Goal: Information Seeking & Learning: Find specific fact

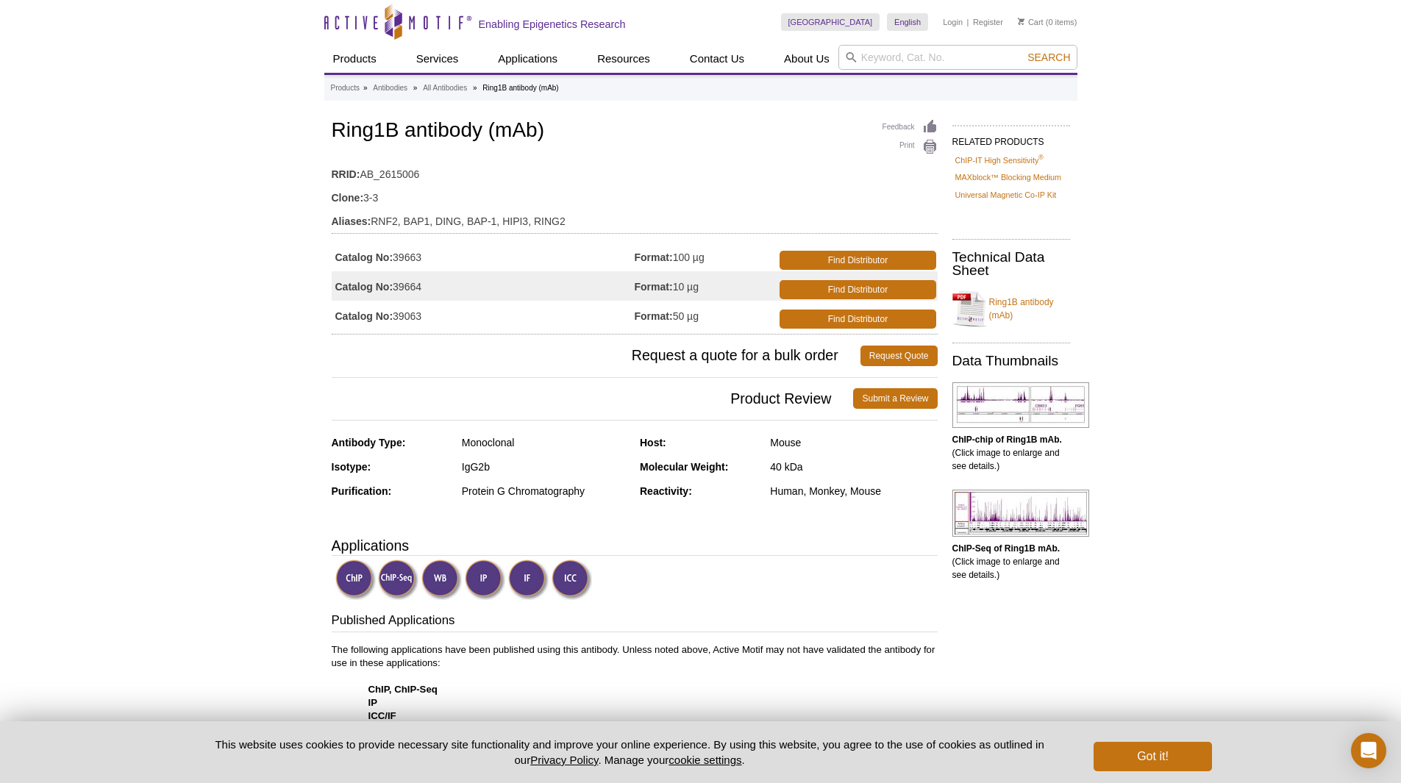
click at [706, 655] on p "The following applications have been published using this antibody. Unless note…" at bounding box center [635, 710] width 606 height 132
click at [661, 637] on div "Published Applications The following applications have been published using thi…" at bounding box center [635, 759] width 606 height 295
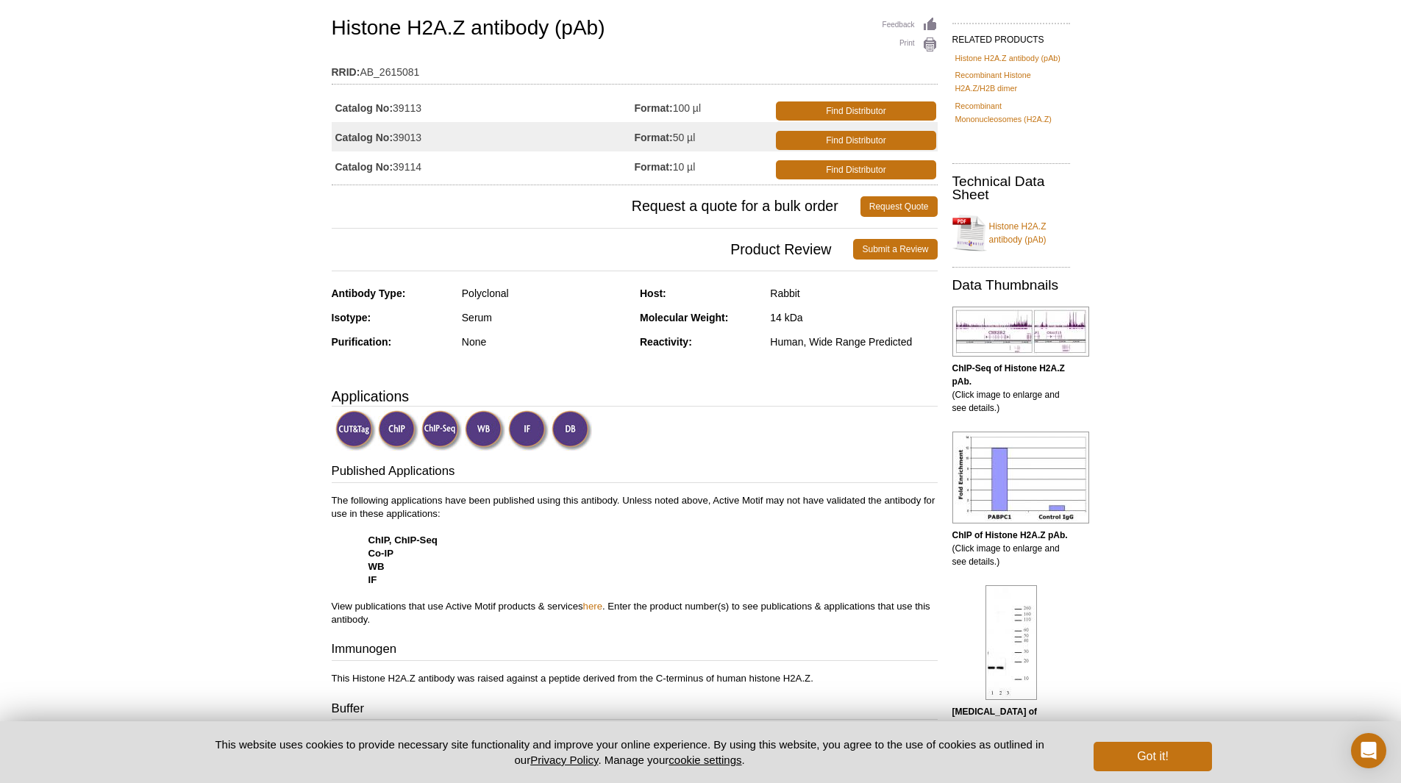
scroll to position [147, 0]
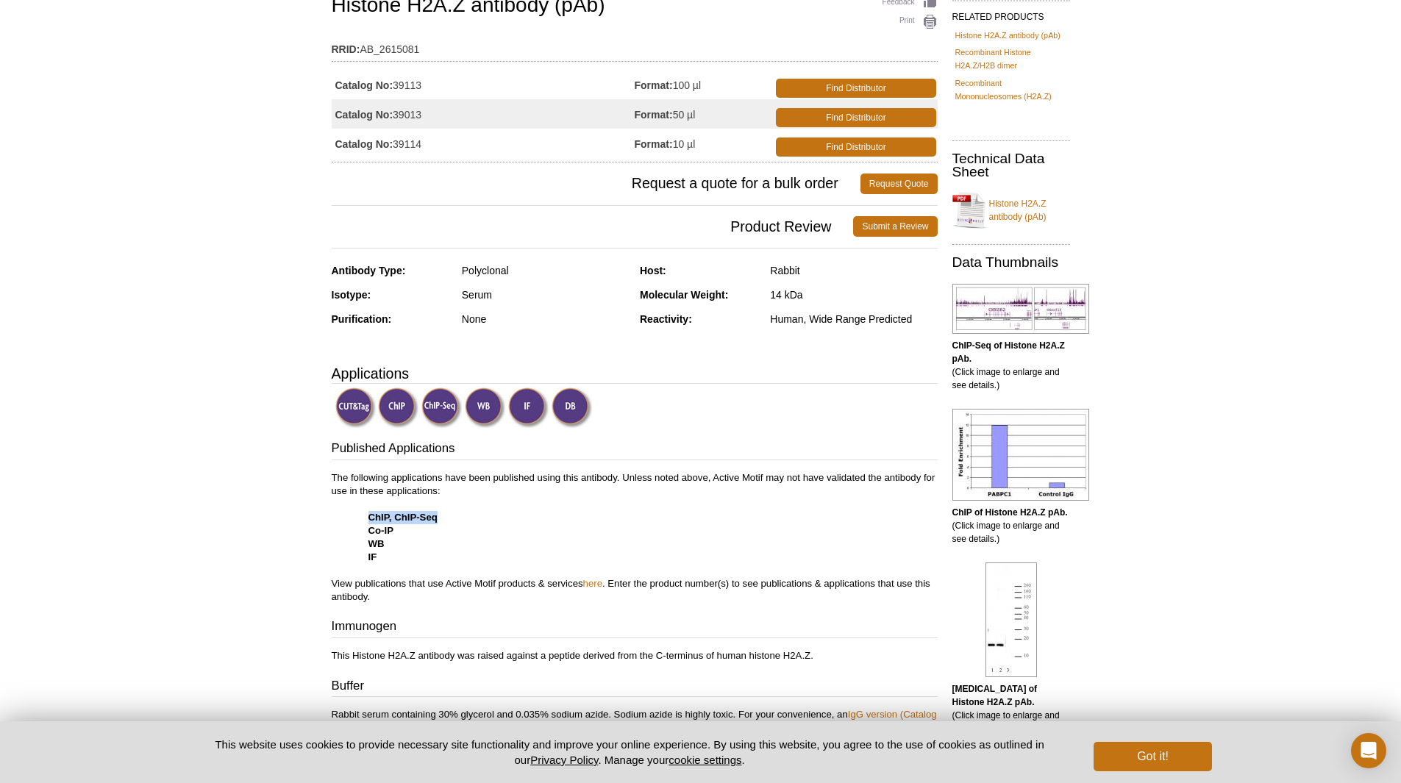
drag, startPoint x: 466, startPoint y: 524, endPoint x: 360, endPoint y: 513, distance: 106.4
click at [360, 513] on p "The following applications have been published using this antibody. Unless note…" at bounding box center [635, 538] width 606 height 132
click at [344, 485] on p "The following applications have been published using this antibody. Unless note…" at bounding box center [635, 538] width 606 height 132
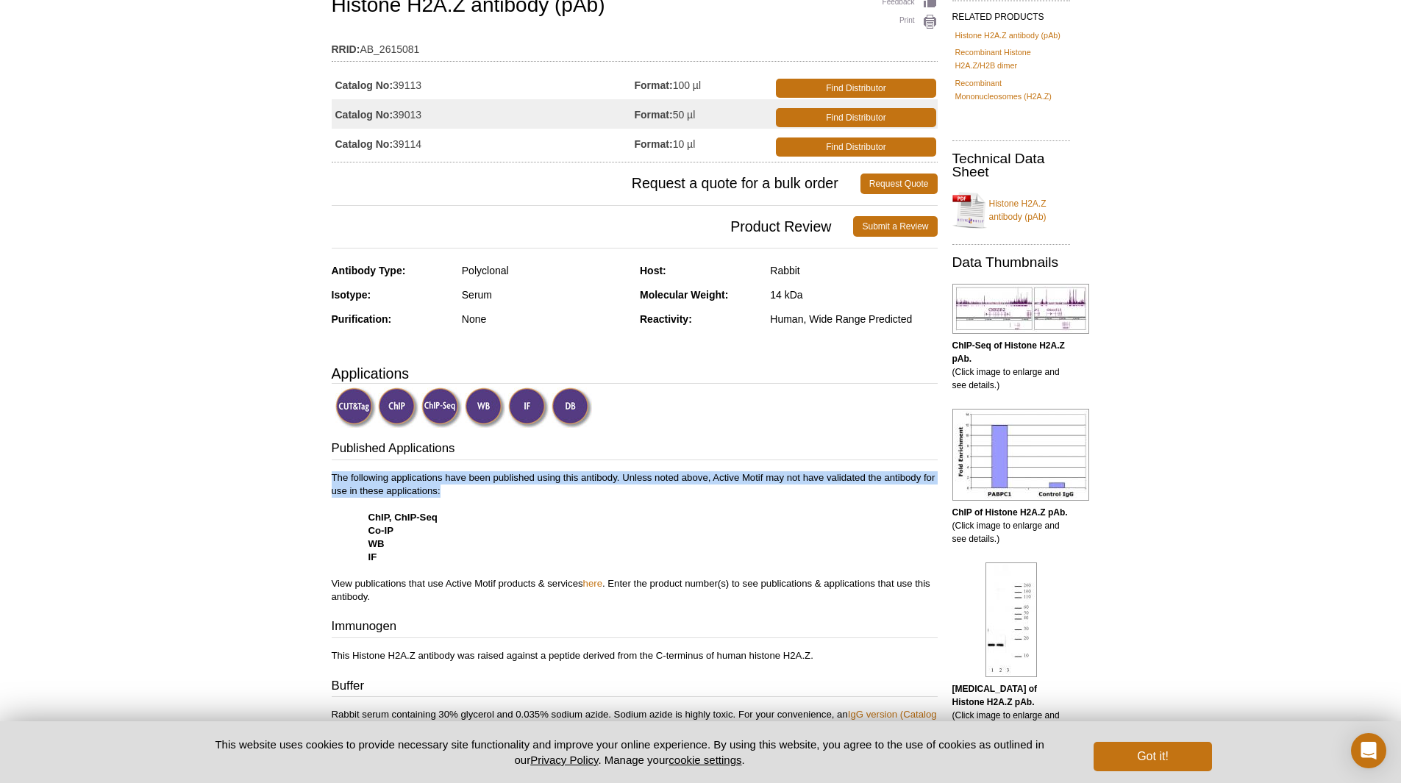
drag, startPoint x: 330, startPoint y: 472, endPoint x: 492, endPoint y: 496, distance: 164.3
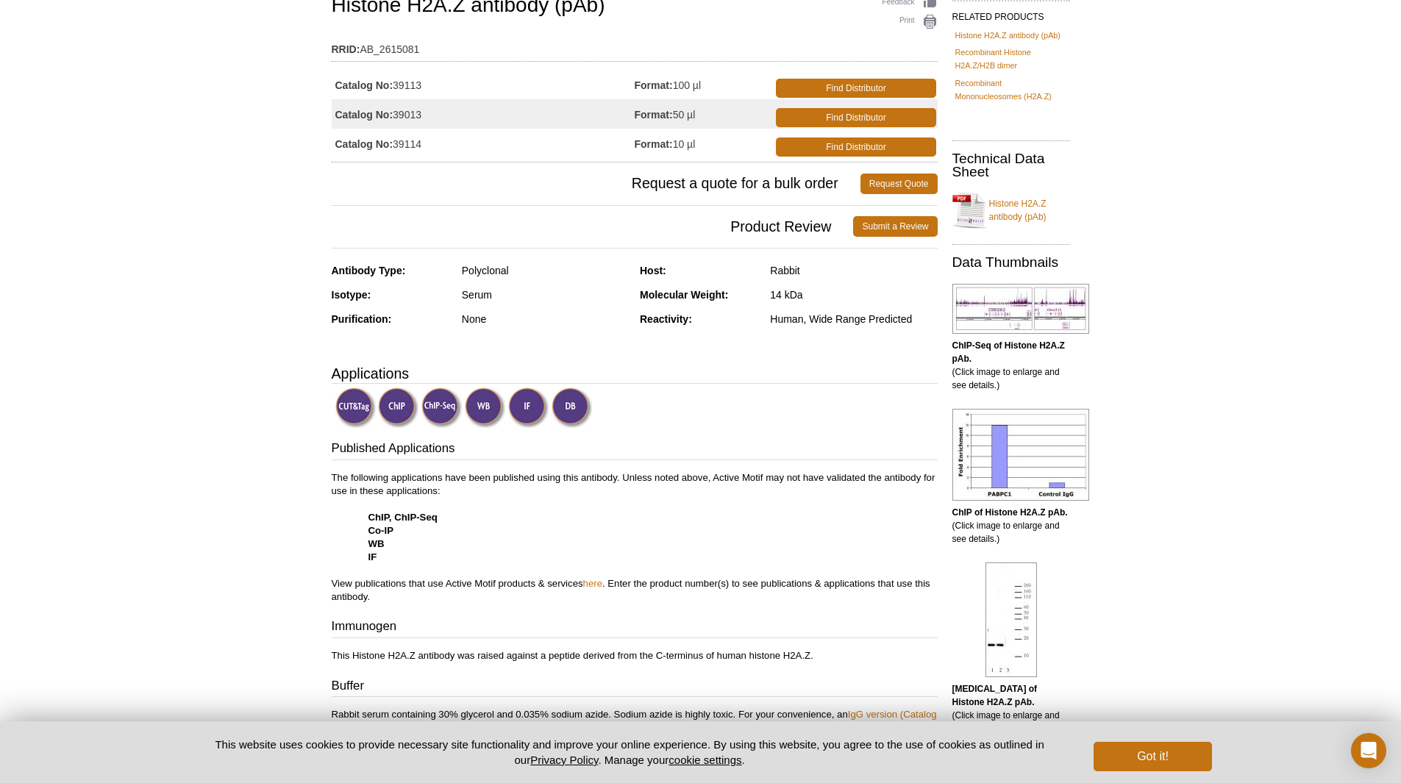
click at [492, 499] on p "The following applications have been published using this antibody. Unless note…" at bounding box center [635, 538] width 606 height 132
click at [668, 474] on p "The following applications have been published using this antibody. Unless note…" at bounding box center [635, 538] width 606 height 132
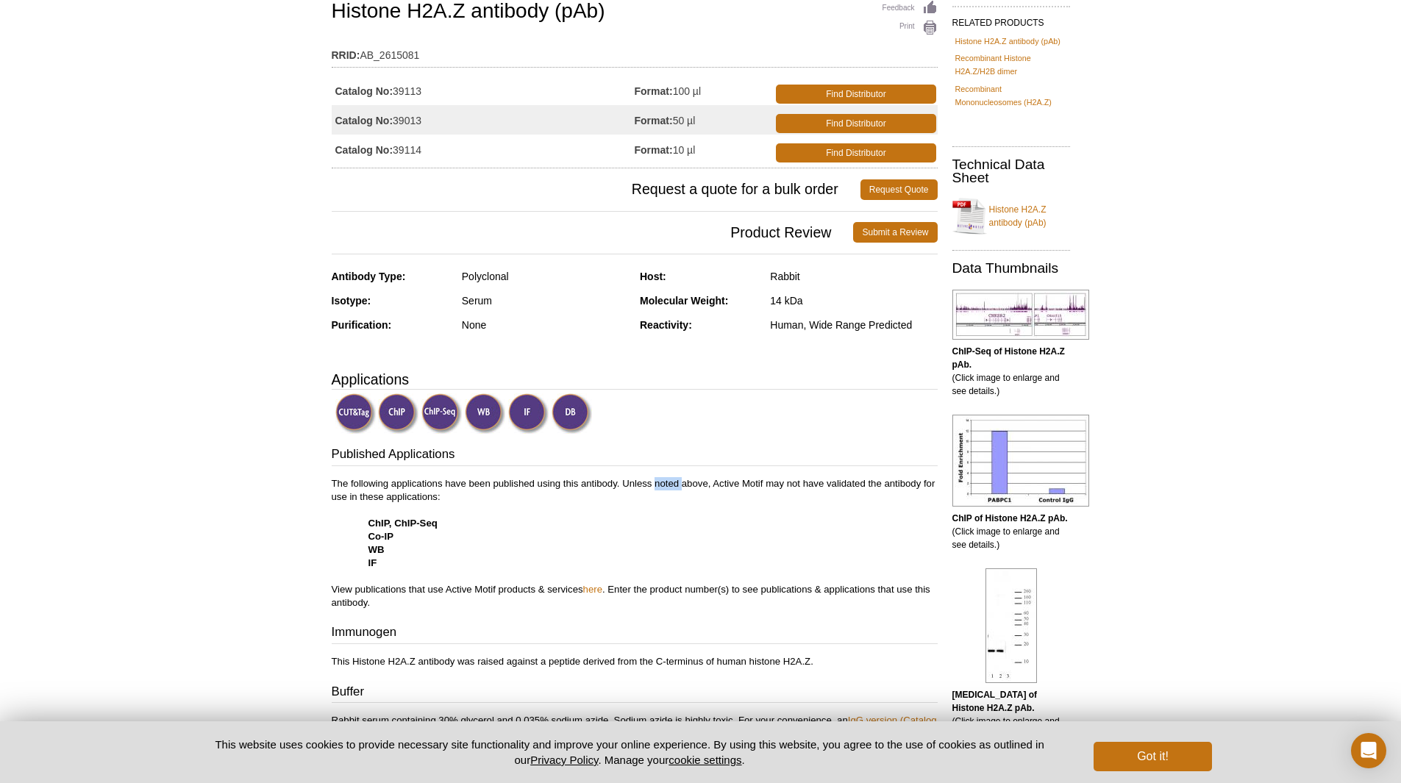
click at [668, 477] on p "The following applications have been published using this antibody. Unless note…" at bounding box center [635, 543] width 606 height 132
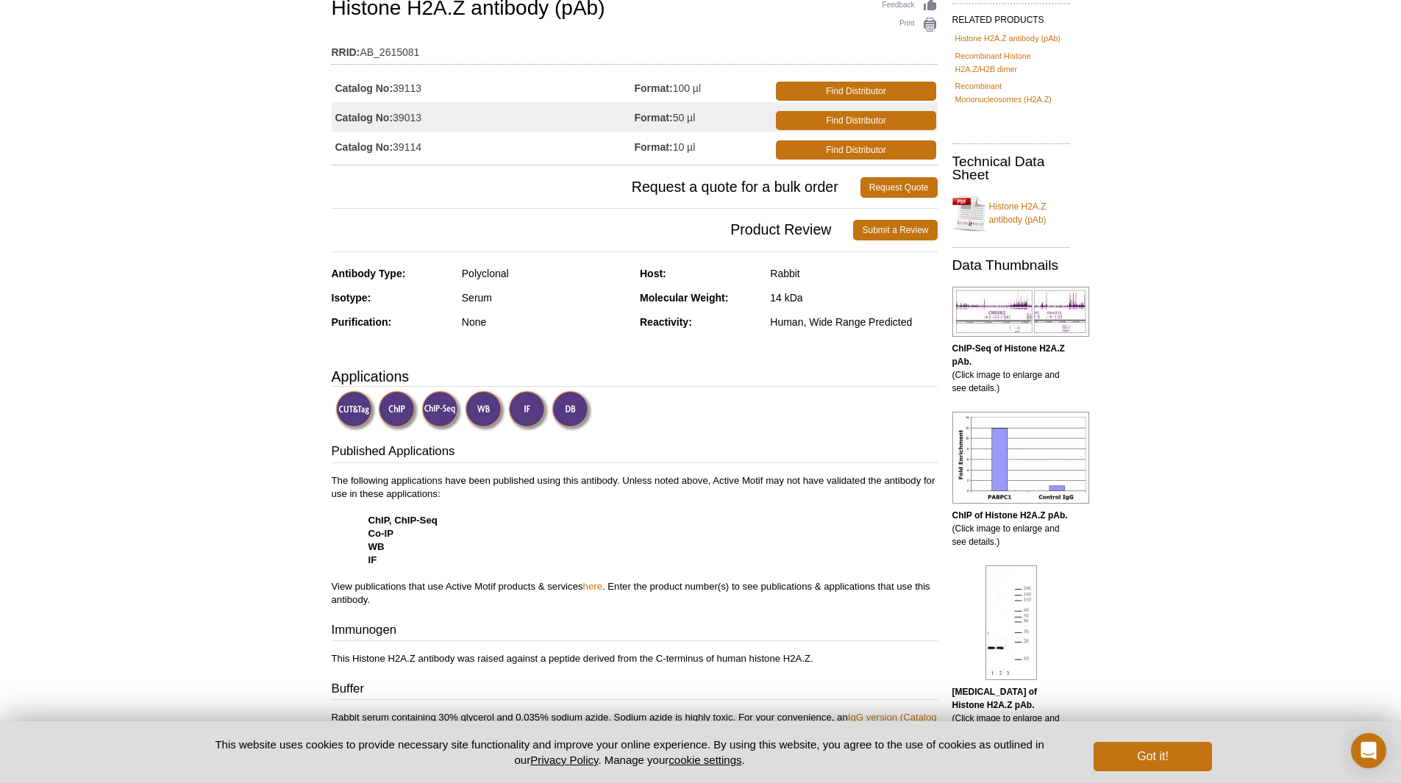
click at [692, 480] on p "The following applications have been published using this antibody. Unless note…" at bounding box center [635, 540] width 606 height 132
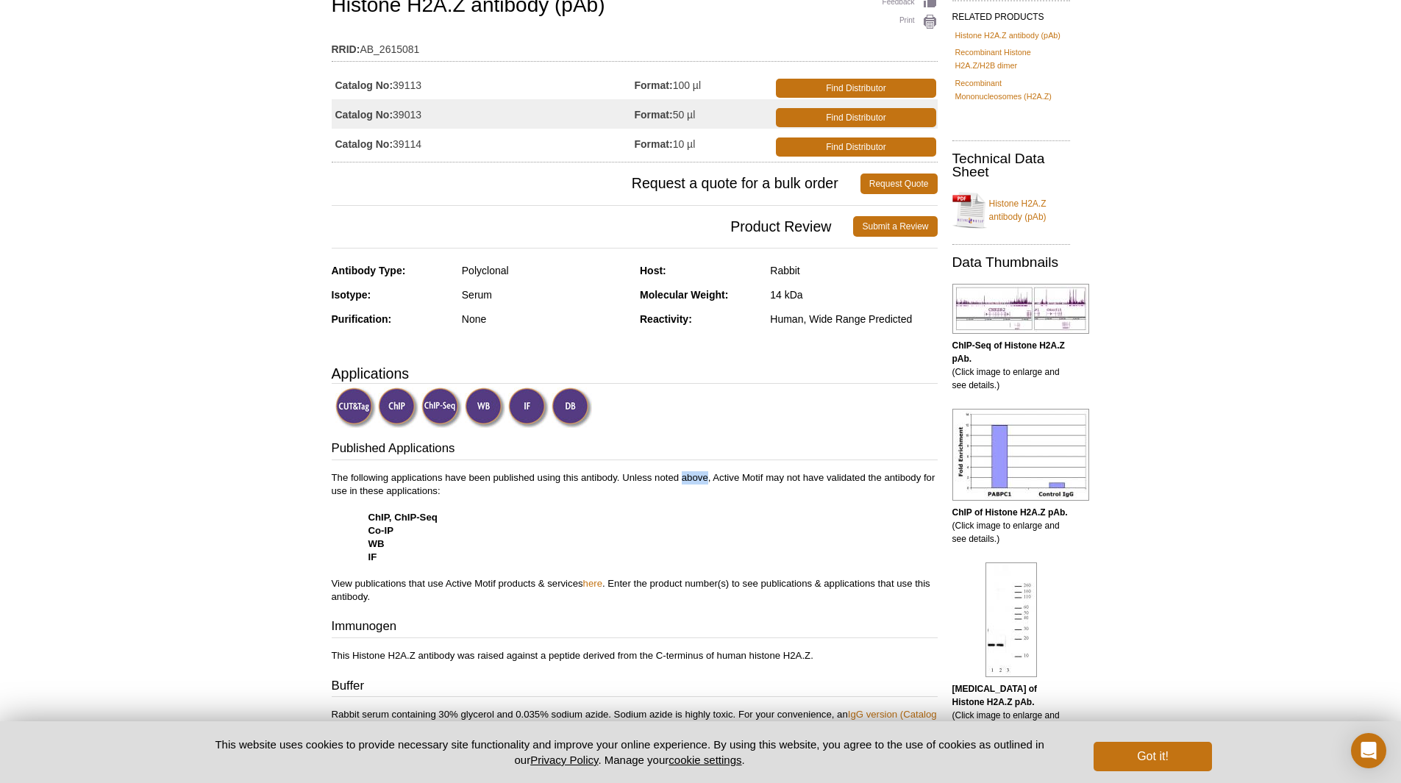
click at [692, 480] on p "The following applications have been published using this antibody. Unless note…" at bounding box center [635, 538] width 606 height 132
click at [772, 479] on p "The following applications have been published using this antibody. Unless note…" at bounding box center [635, 538] width 606 height 132
drag, startPoint x: 772, startPoint y: 479, endPoint x: 872, endPoint y: 480, distance: 100.0
click at [773, 479] on p "The following applications have been published using this antibody. Unless note…" at bounding box center [635, 538] width 606 height 132
click at [875, 480] on p "The following applications have been published using this antibody. Unless note…" at bounding box center [635, 538] width 606 height 132
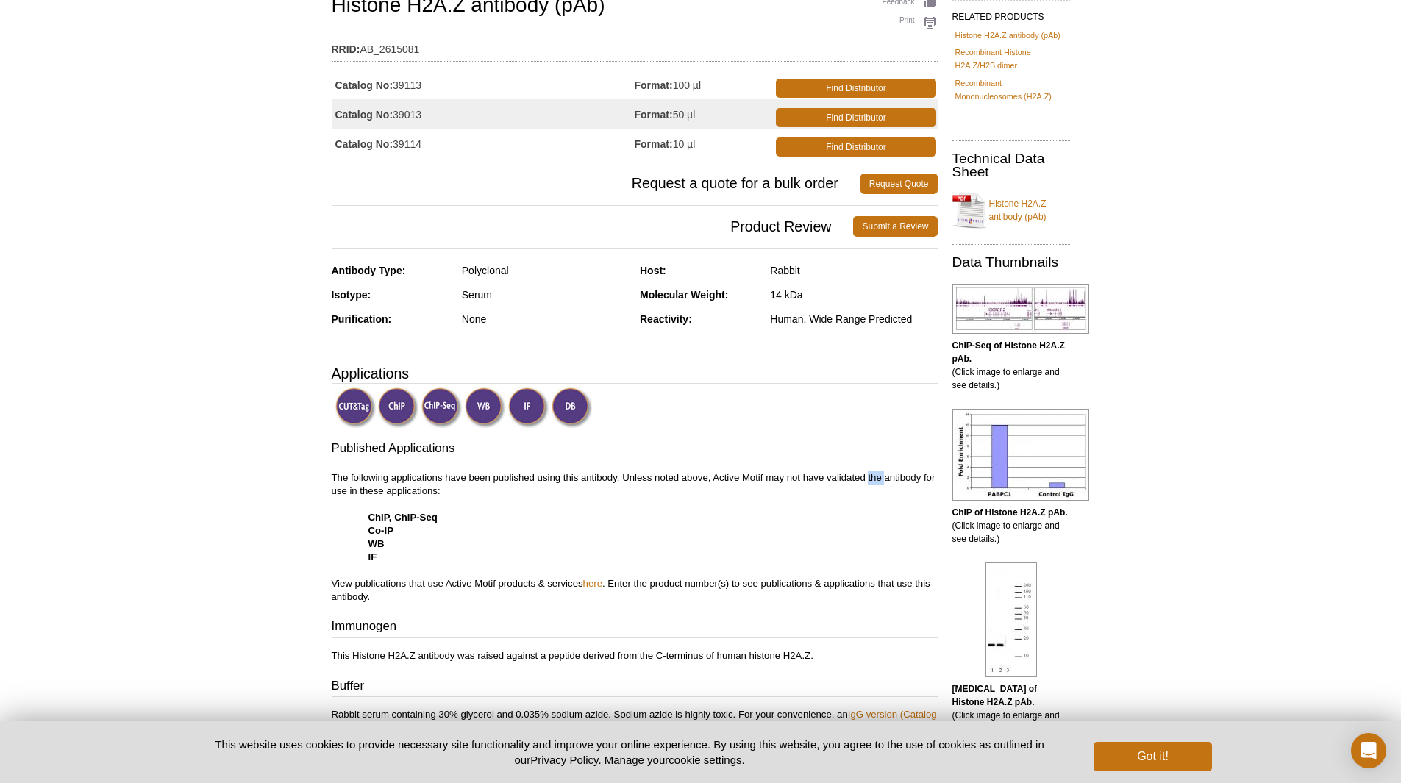
click at [875, 480] on p "The following applications have been published using this antibody. Unless note…" at bounding box center [635, 538] width 606 height 132
click at [789, 480] on p "The following applications have been published using this antibody. Unless note…" at bounding box center [635, 538] width 606 height 132
click at [374, 496] on p "The following applications have been published using this antibody. Unless note…" at bounding box center [635, 538] width 606 height 132
click at [409, 491] on p "The following applications have been published using this antibody. Unless note…" at bounding box center [635, 538] width 606 height 132
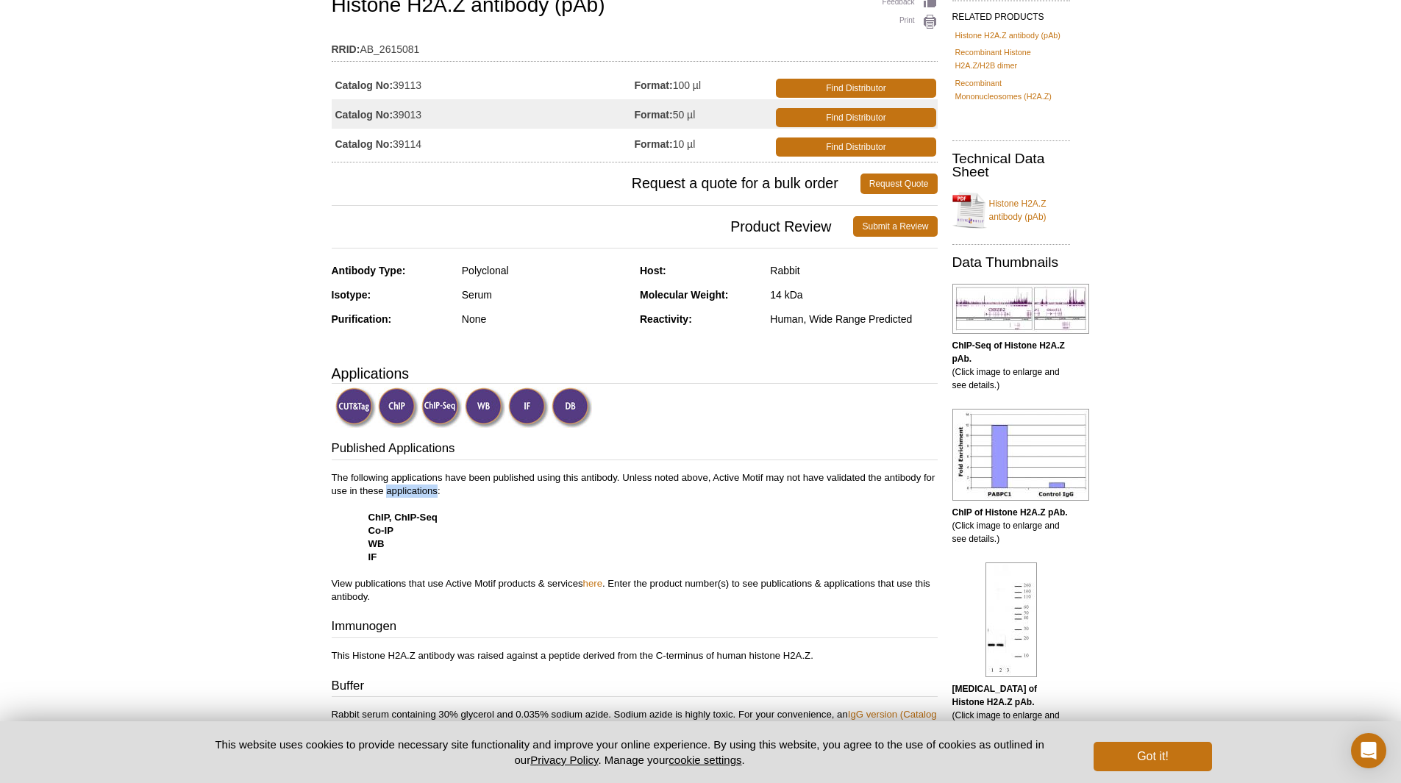
click at [409, 491] on p "The following applications have been published using this antibody. Unless note…" at bounding box center [635, 538] width 606 height 132
click at [504, 493] on p "The following applications have been published using this antibody. Unless note…" at bounding box center [635, 538] width 606 height 132
drag, startPoint x: 408, startPoint y: 555, endPoint x: 362, endPoint y: 520, distance: 57.2
click at [362, 520] on p "The following applications have been published using this antibody. Unless note…" at bounding box center [635, 538] width 606 height 132
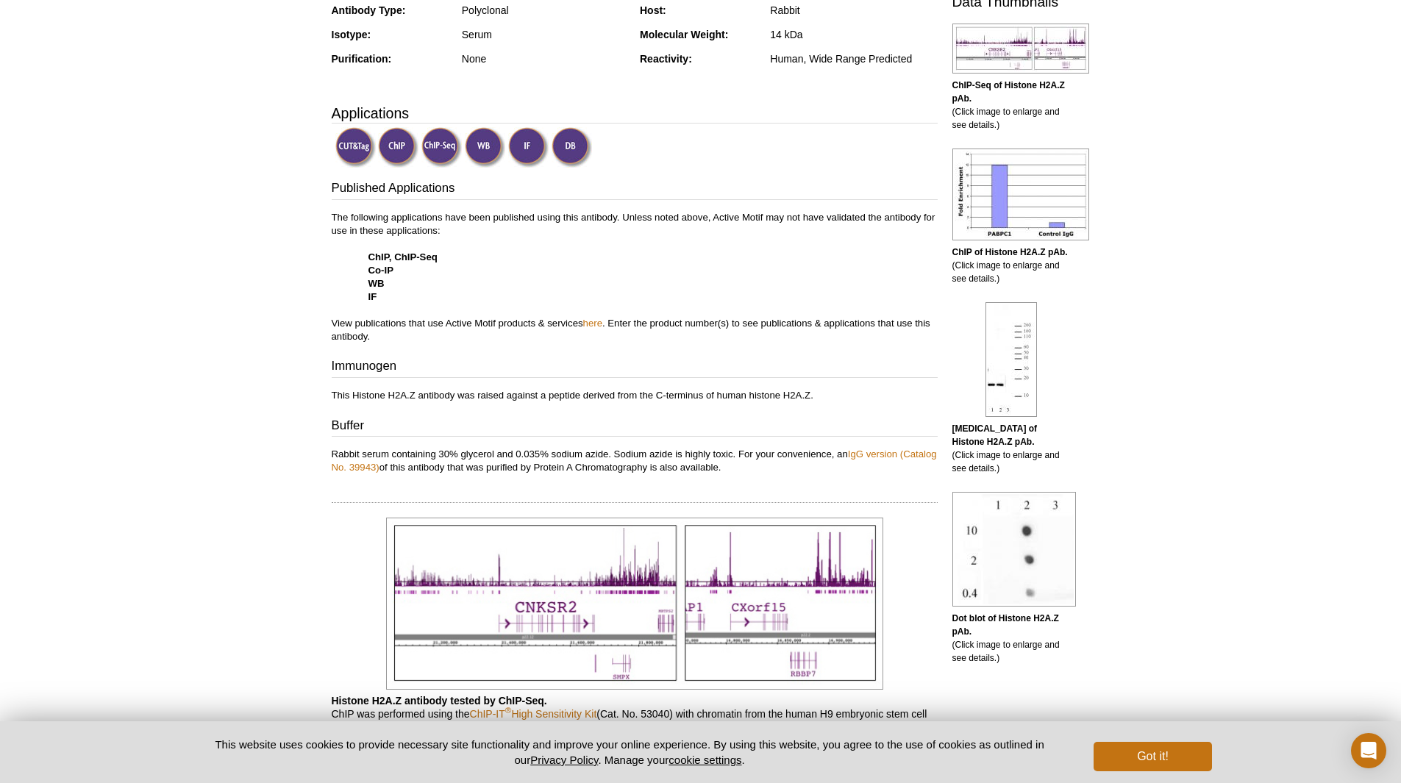
scroll to position [419, 0]
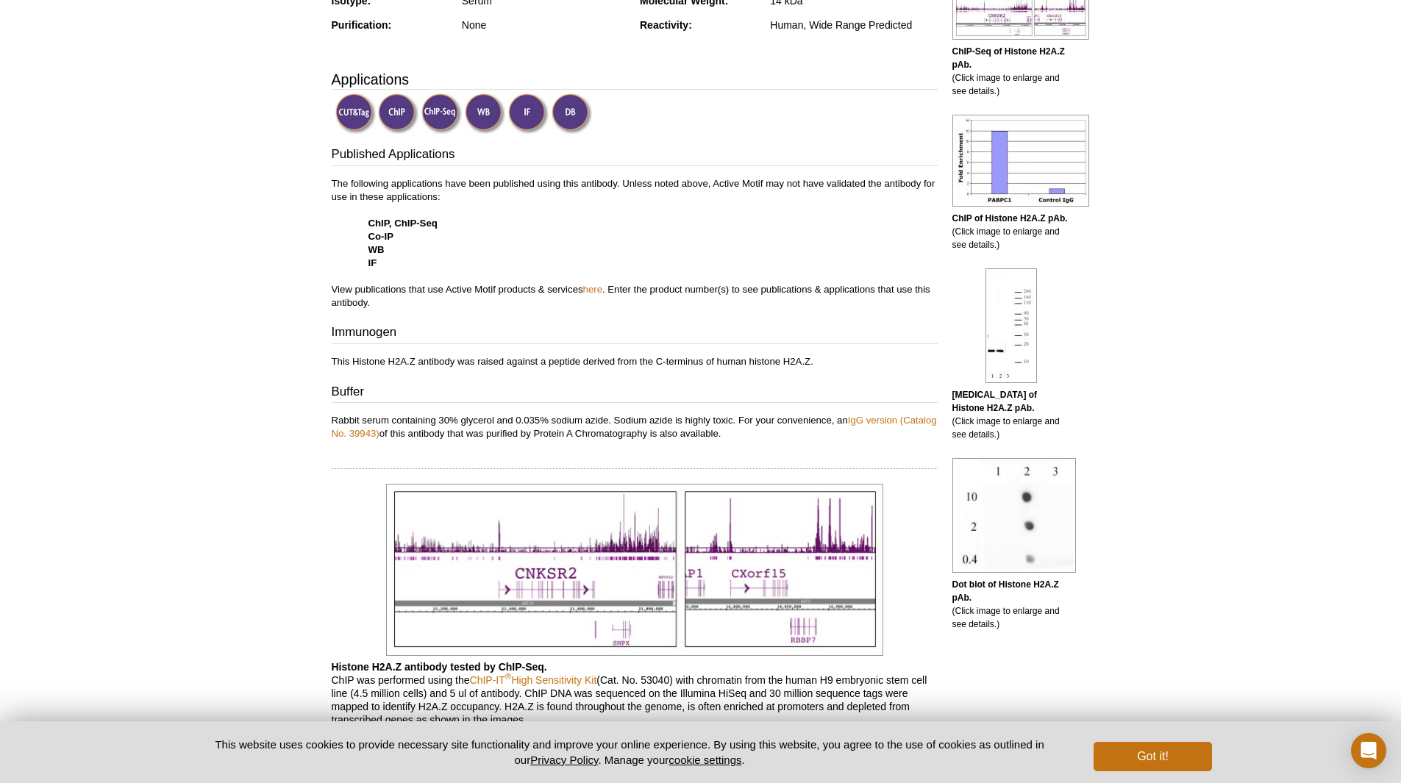
click at [375, 354] on div "Published Applications The following applications have been published using thi…" at bounding box center [635, 293] width 606 height 295
click at [494, 357] on p "This Histone H2A.Z antibody was raised against a peptide derived from the C-ter…" at bounding box center [635, 361] width 606 height 13
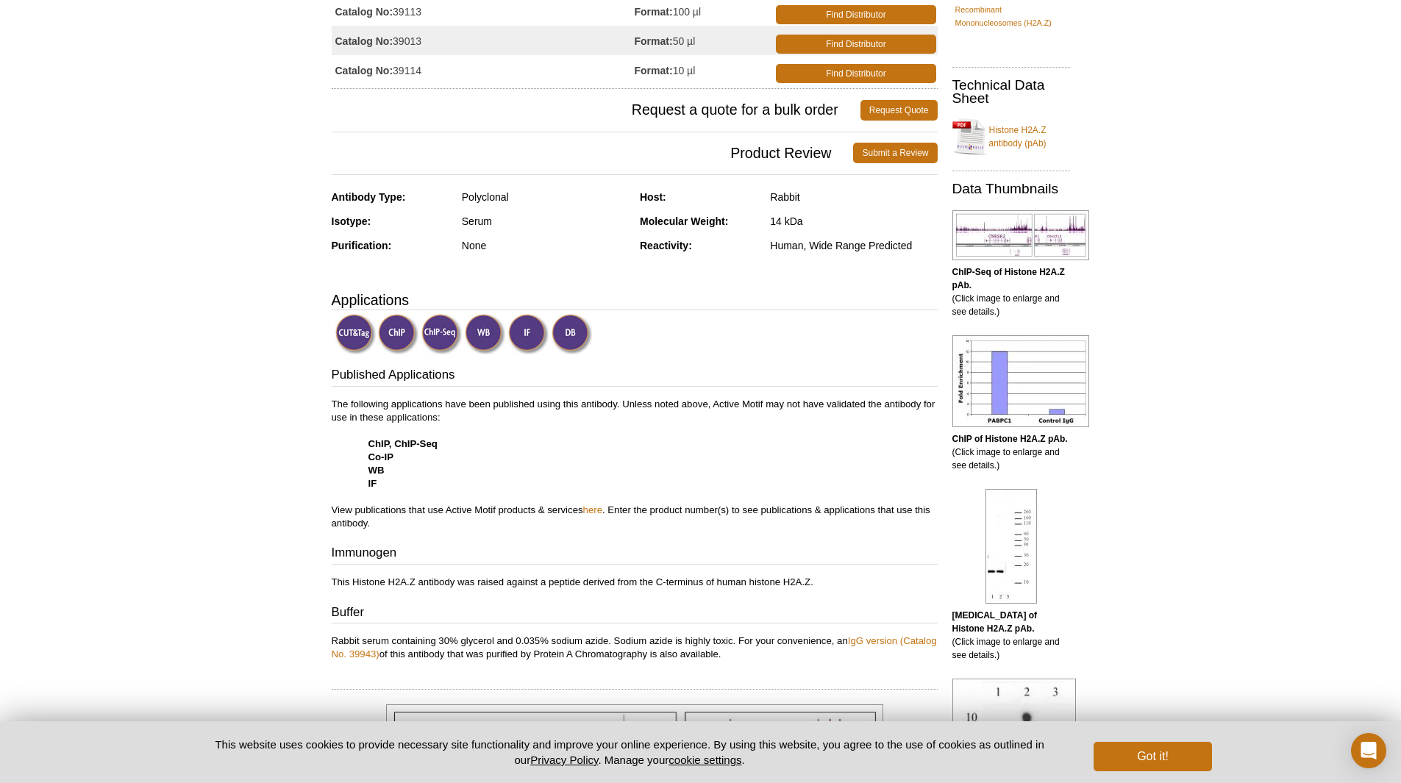
scroll to position [0, 0]
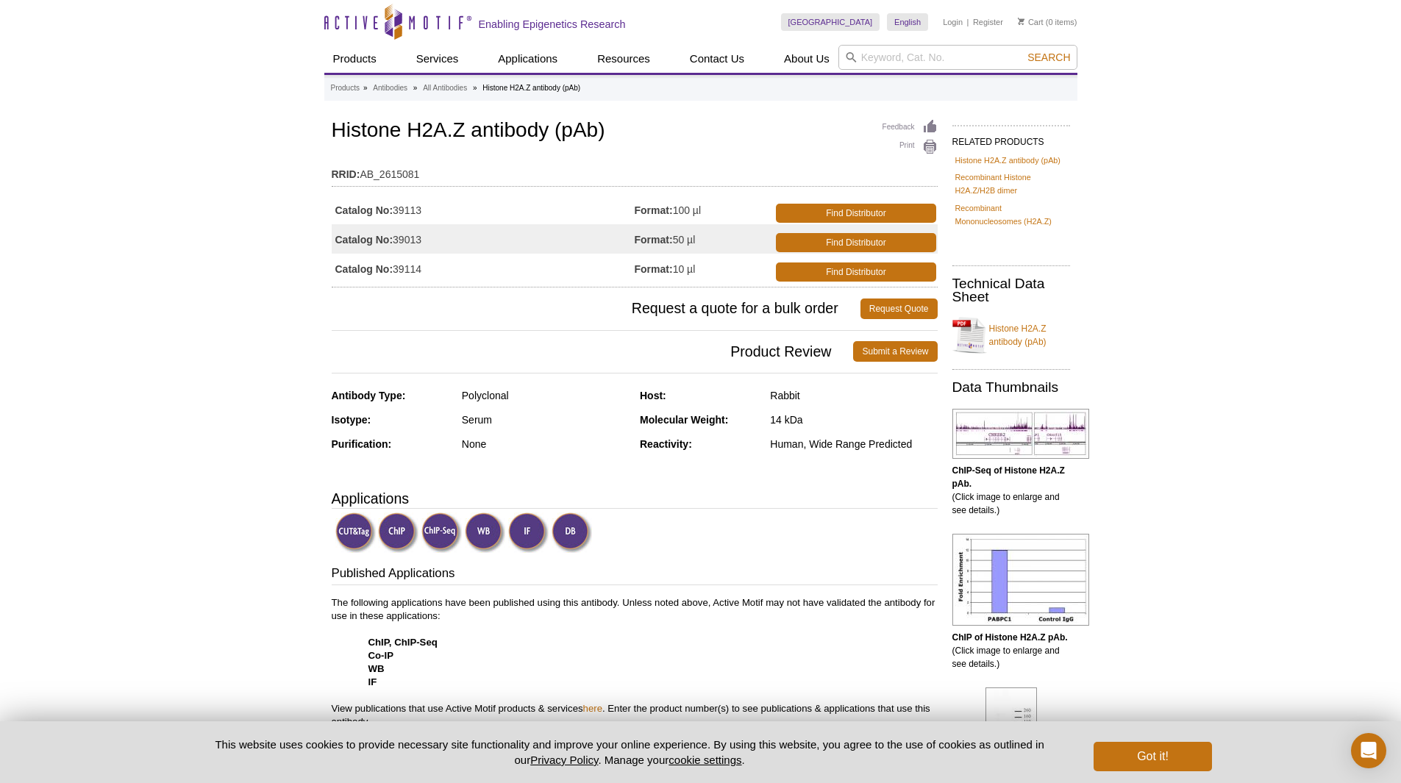
click at [477, 137] on h1 "Histone H2A.Z antibody (pAb)" at bounding box center [635, 131] width 606 height 25
click at [366, 141] on h1 "Histone H2A.Z antibody (pAb)" at bounding box center [635, 131] width 606 height 25
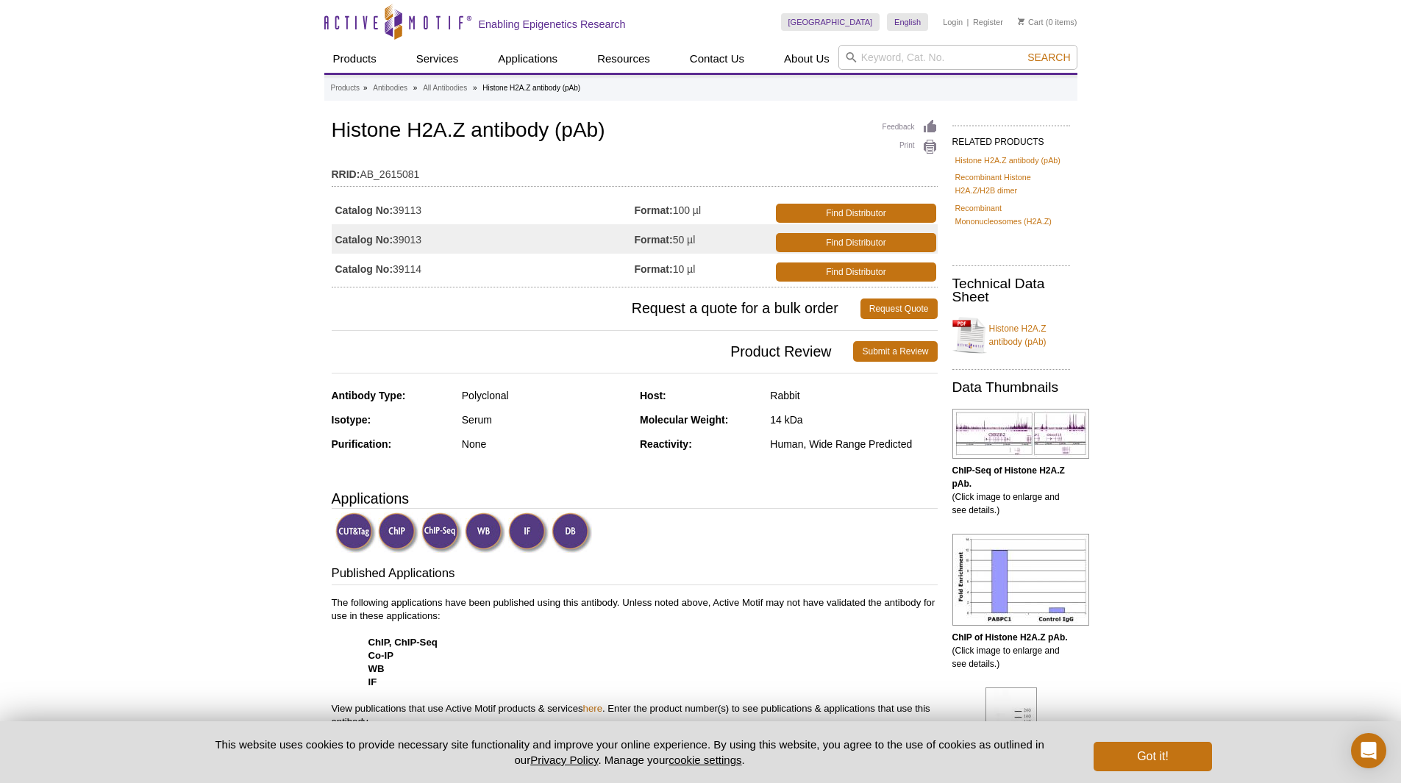
click at [522, 605] on p "The following applications have been published using this antibody. Unless note…" at bounding box center [635, 663] width 606 height 132
click at [521, 605] on p "The following applications have been published using this antibody. Unless note…" at bounding box center [635, 663] width 606 height 132
click at [520, 605] on p "The following applications have been published using this antibody. Unless note…" at bounding box center [635, 663] width 606 height 132
click at [449, 605] on p "The following applications have been published using this antibody. Unless note…" at bounding box center [635, 663] width 606 height 132
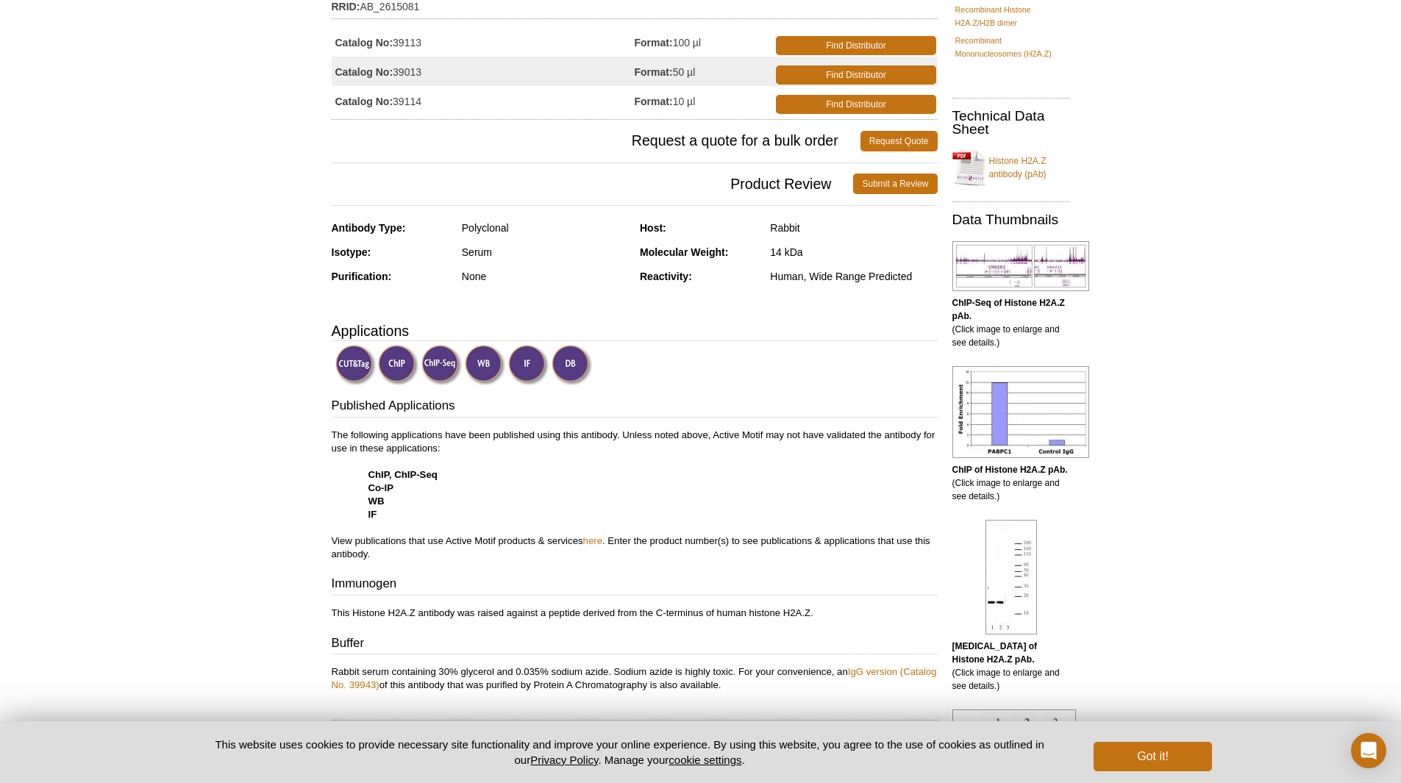
scroll to position [221, 0]
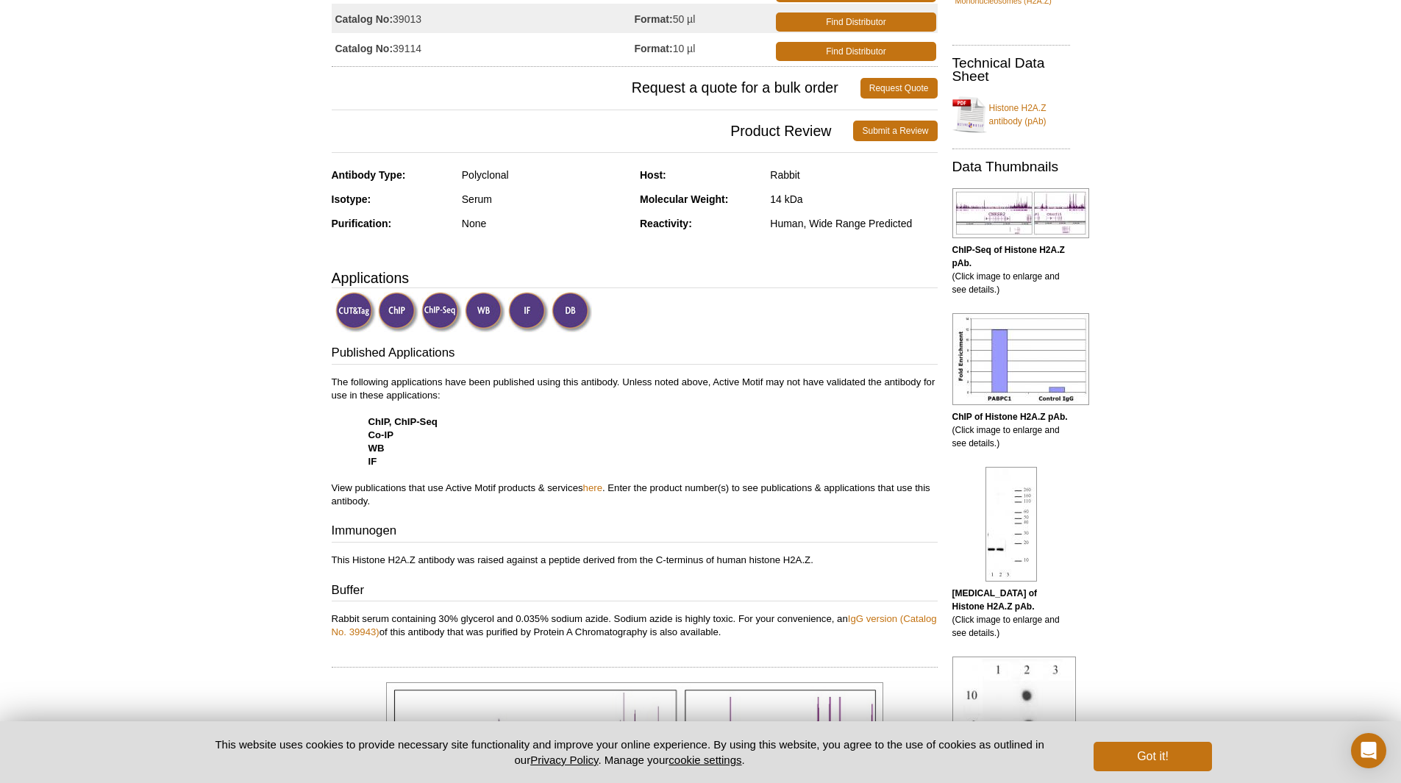
click at [410, 489] on p "The following applications have been published using this antibody. Unless note…" at bounding box center [635, 442] width 606 height 132
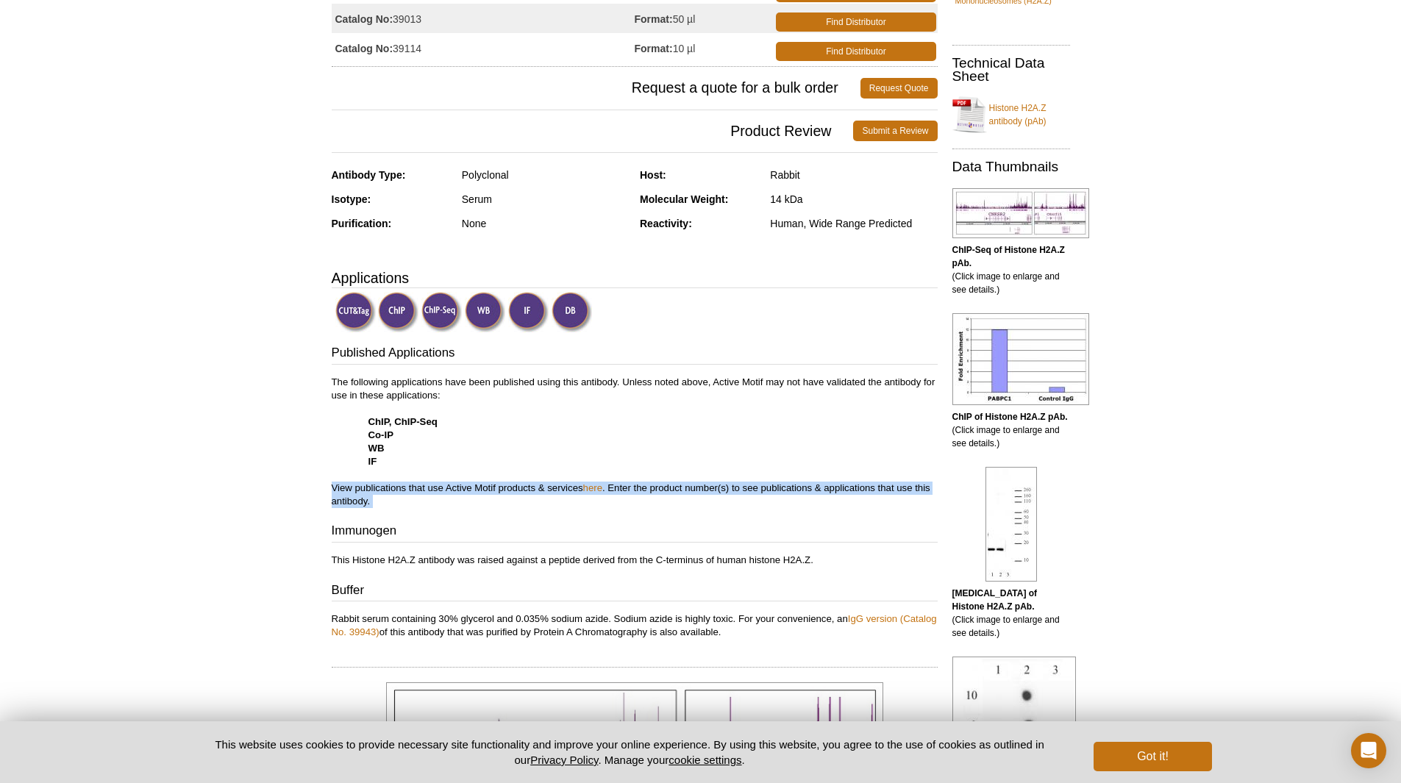
click at [410, 489] on p "The following applications have been published using this antibody. Unless note…" at bounding box center [635, 442] width 606 height 132
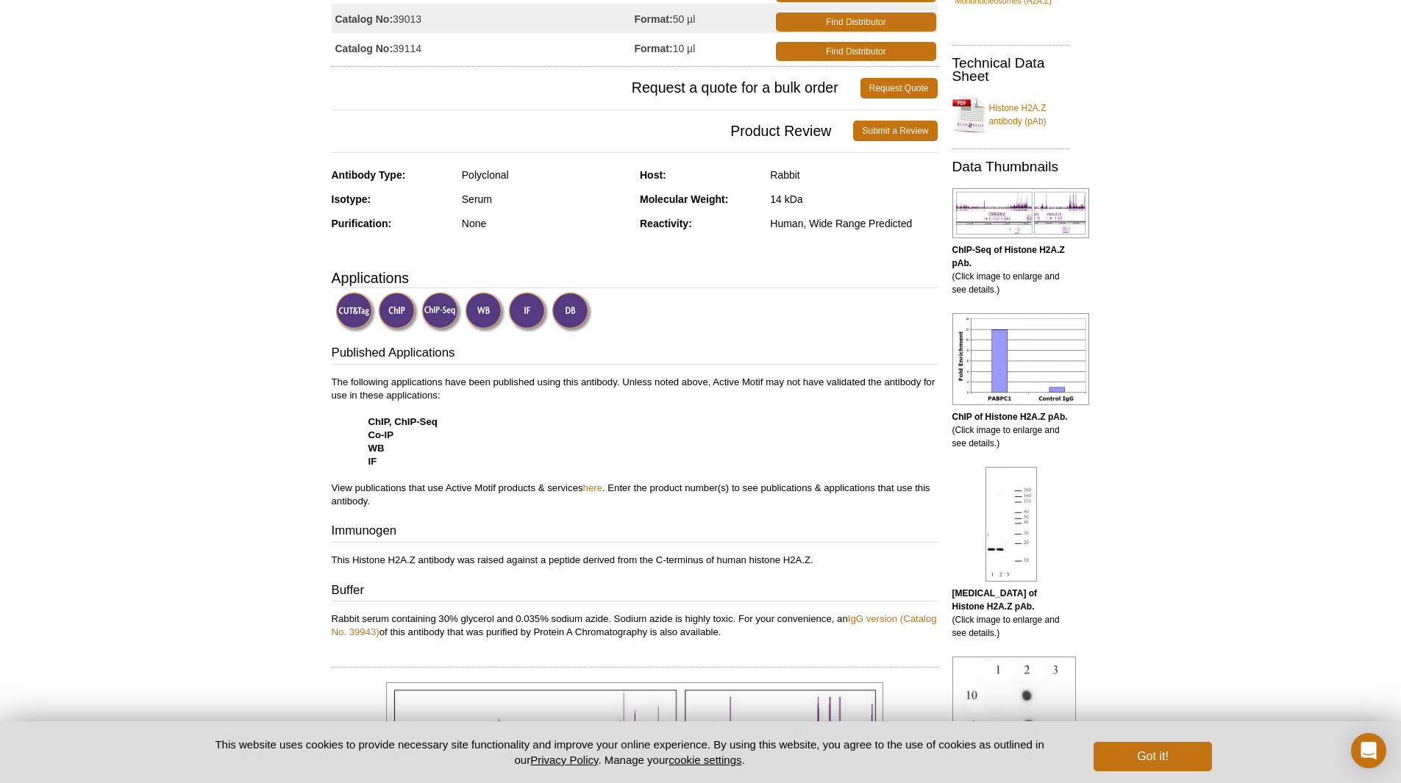
click at [569, 551] on div "Published Applications The following applications have been published using thi…" at bounding box center [635, 491] width 606 height 295
click at [699, 566] on p "This Histone H2A.Z antibody was raised against a peptide derived from the C-ter…" at bounding box center [635, 560] width 606 height 13
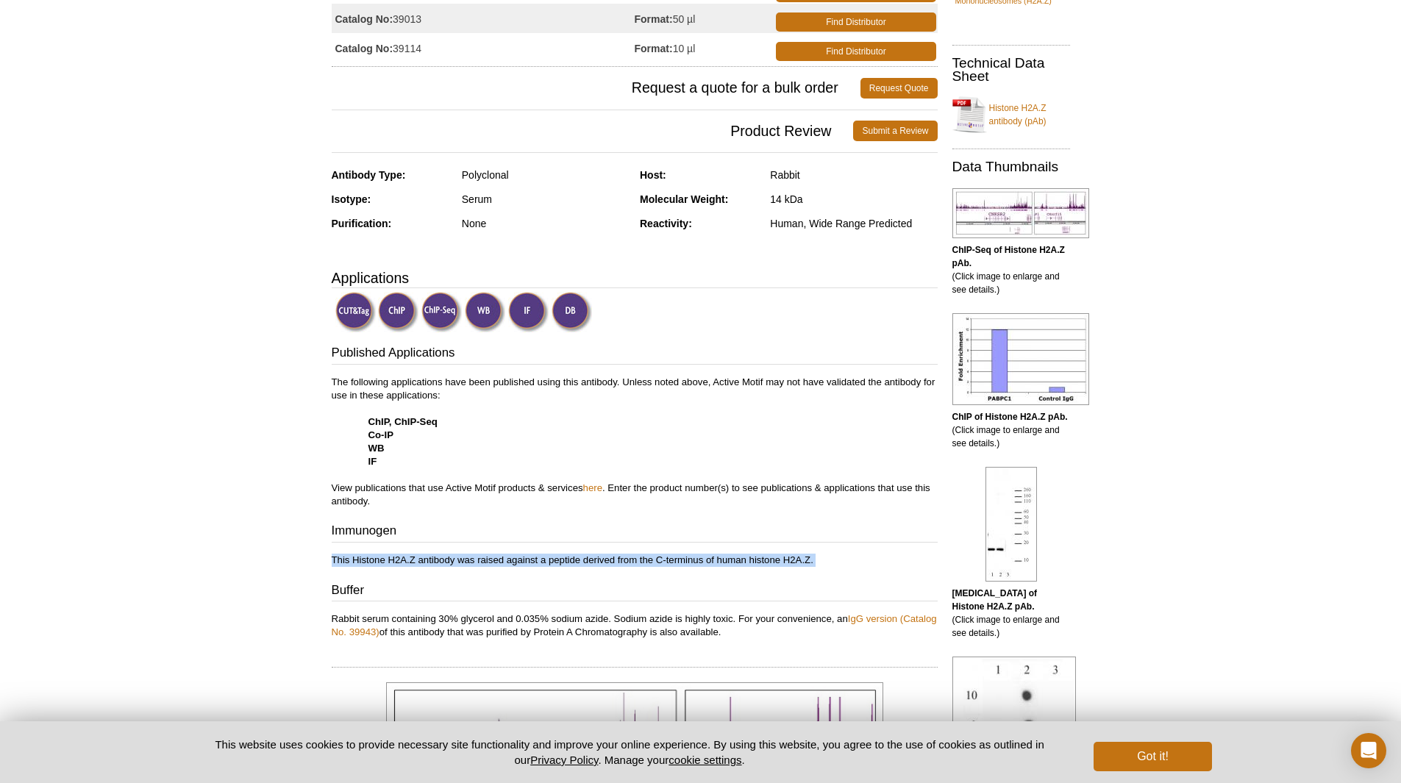
click at [698, 566] on p "This Histone H2A.Z antibody was raised against a peptide derived from the C-ter…" at bounding box center [635, 560] width 606 height 13
click at [760, 565] on p "This Histone H2A.Z antibody was raised against a peptide derived from the C-ter…" at bounding box center [635, 560] width 606 height 13
drag, startPoint x: 760, startPoint y: 565, endPoint x: 810, endPoint y: 561, distance: 50.2
click at [761, 565] on p "This Histone H2A.Z antibody was raised against a peptide derived from the C-ter…" at bounding box center [635, 560] width 606 height 13
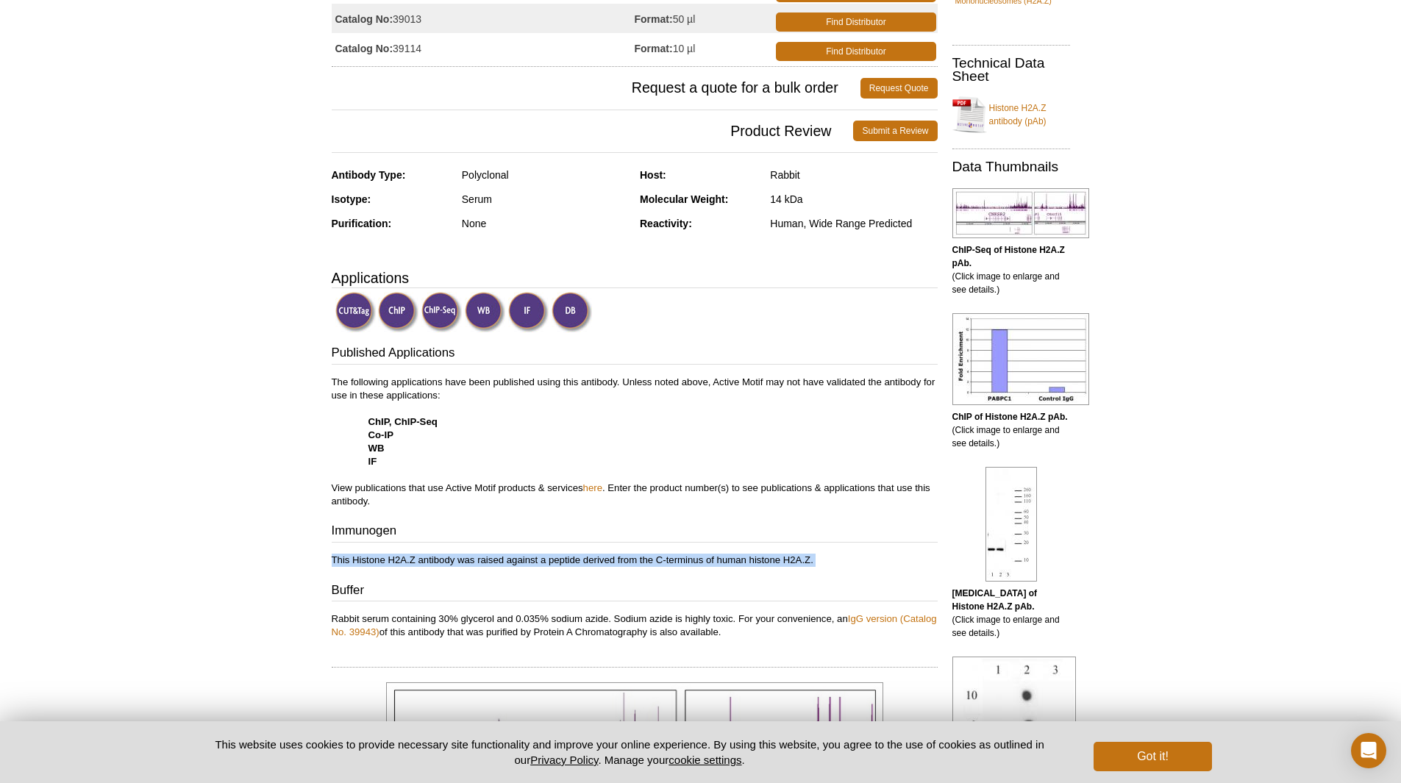
click at [810, 561] on p "This Histone H2A.Z antibody was raised against a peptide derived from the C-ter…" at bounding box center [635, 560] width 606 height 13
drag, startPoint x: 730, startPoint y: 560, endPoint x: 301, endPoint y: 566, distance: 429.6
click at [341, 564] on p "This Histone H2A.Z antibody was raised against a peptide derived from the C-ter…" at bounding box center [635, 560] width 606 height 13
drag, startPoint x: 318, startPoint y: 561, endPoint x: 862, endPoint y: 559, distance: 544.3
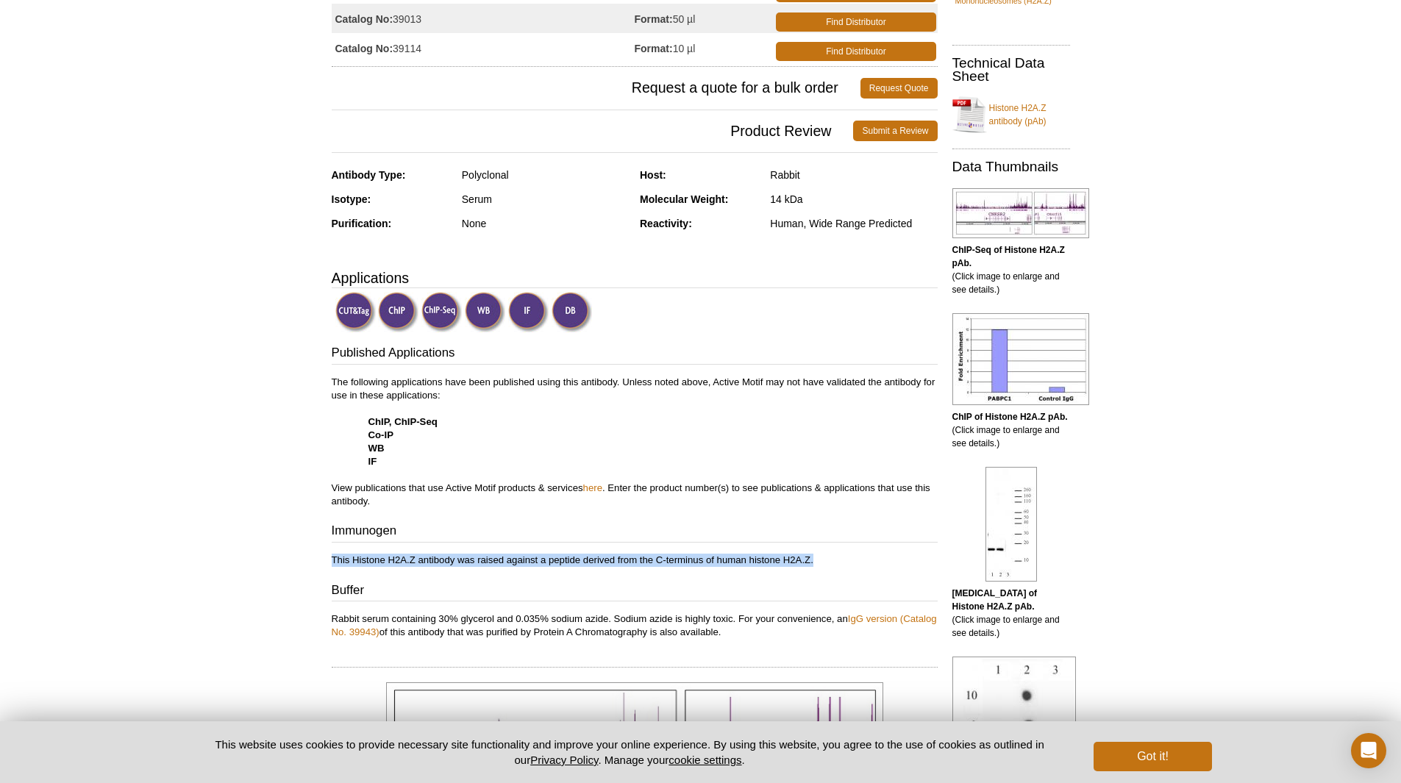
click at [862, 559] on p "This Histone H2A.Z antibody was raised against a peptide derived from the C-ter…" at bounding box center [635, 560] width 606 height 13
drag, startPoint x: 887, startPoint y: 559, endPoint x: 282, endPoint y: 558, distance: 605.4
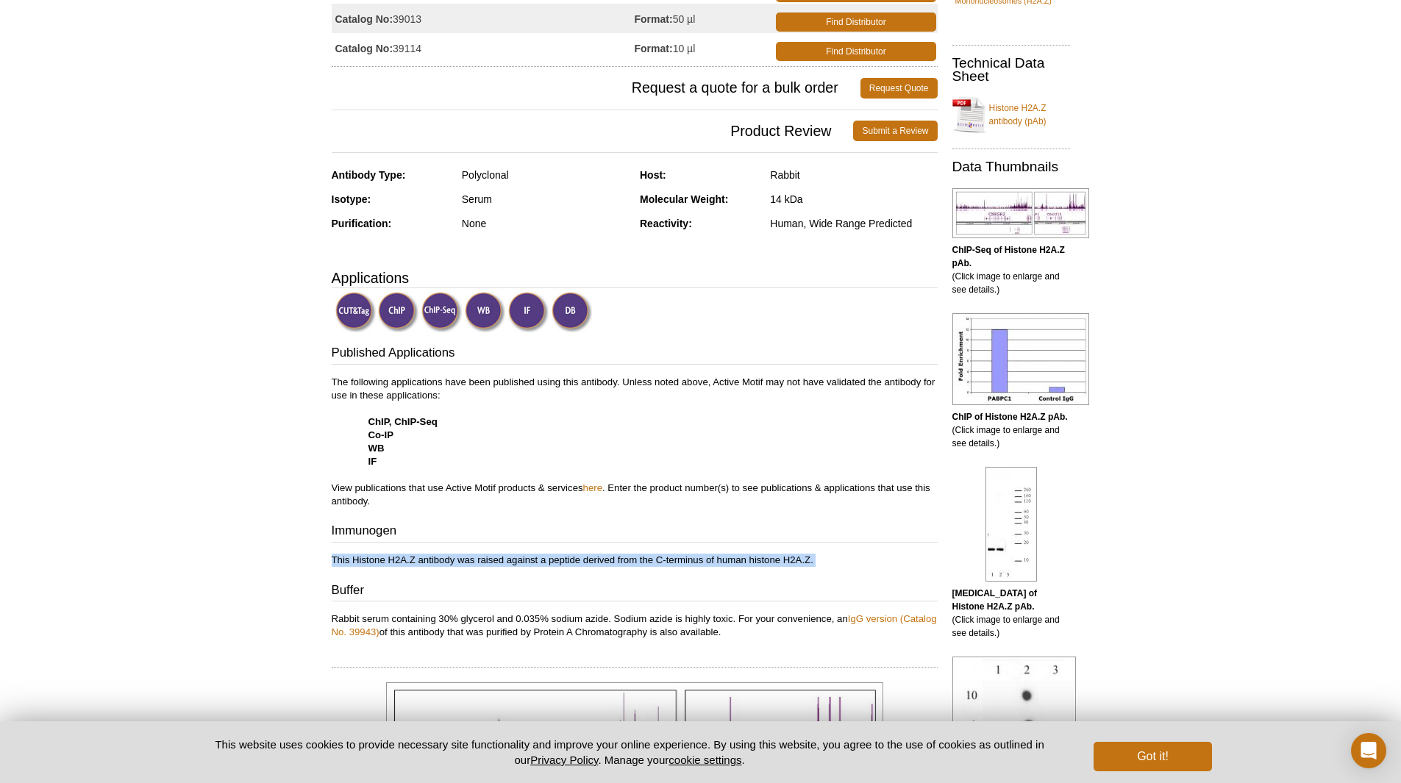
drag, startPoint x: 374, startPoint y: 557, endPoint x: 828, endPoint y: 559, distance: 453.9
click at [828, 559] on p "This Histone H2A.Z antibody was raised against a peptide derived from the C-ter…" at bounding box center [635, 560] width 606 height 13
drag, startPoint x: 844, startPoint y: 561, endPoint x: 302, endPoint y: 525, distance: 543.3
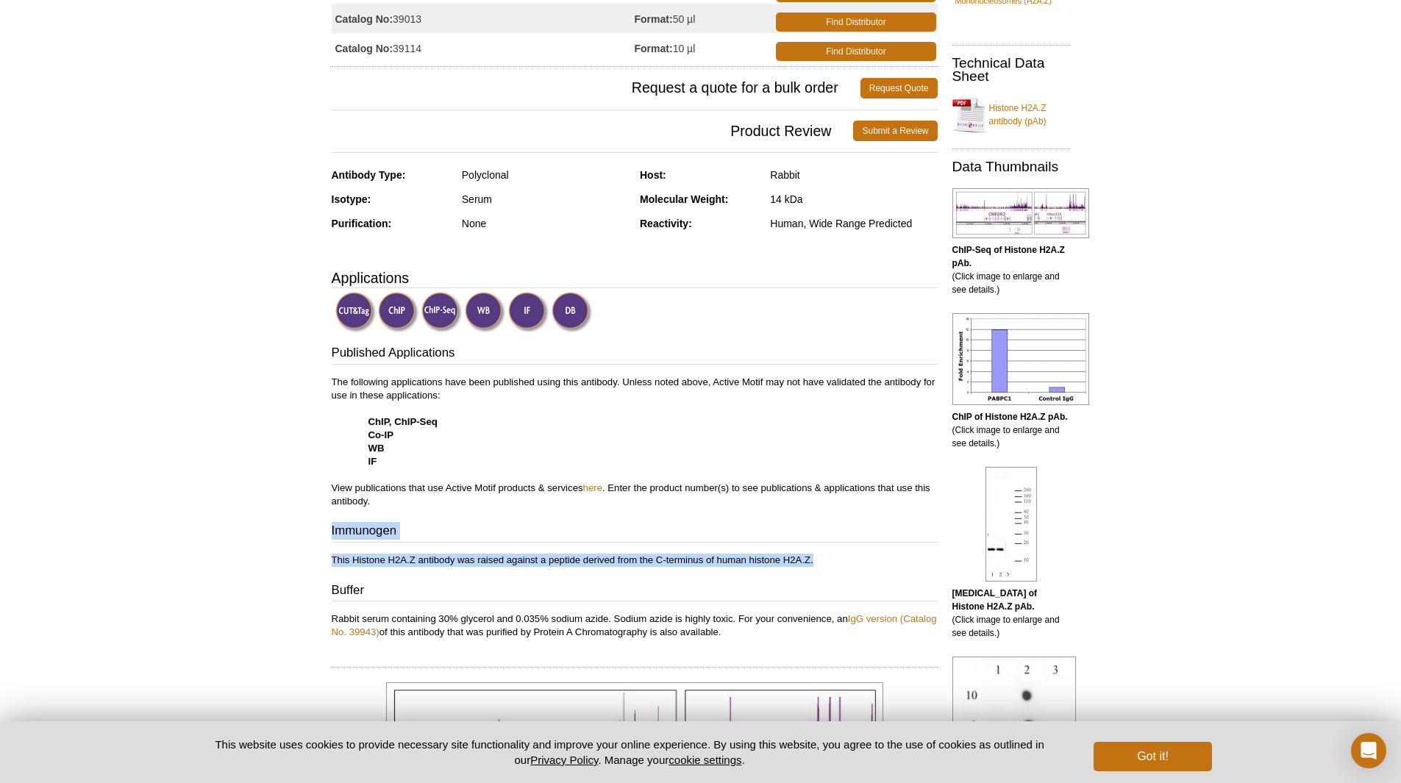
click at [380, 537] on h3 "Immunogen" at bounding box center [635, 532] width 606 height 21
drag, startPoint x: 313, startPoint y: 527, endPoint x: 846, endPoint y: 558, distance: 534.2
click at [846, 558] on p "This Histone H2A.Z antibody was raised against a peptide derived from the C-ter…" at bounding box center [635, 560] width 606 height 13
drag, startPoint x: 866, startPoint y: 565, endPoint x: 300, endPoint y: 527, distance: 567.0
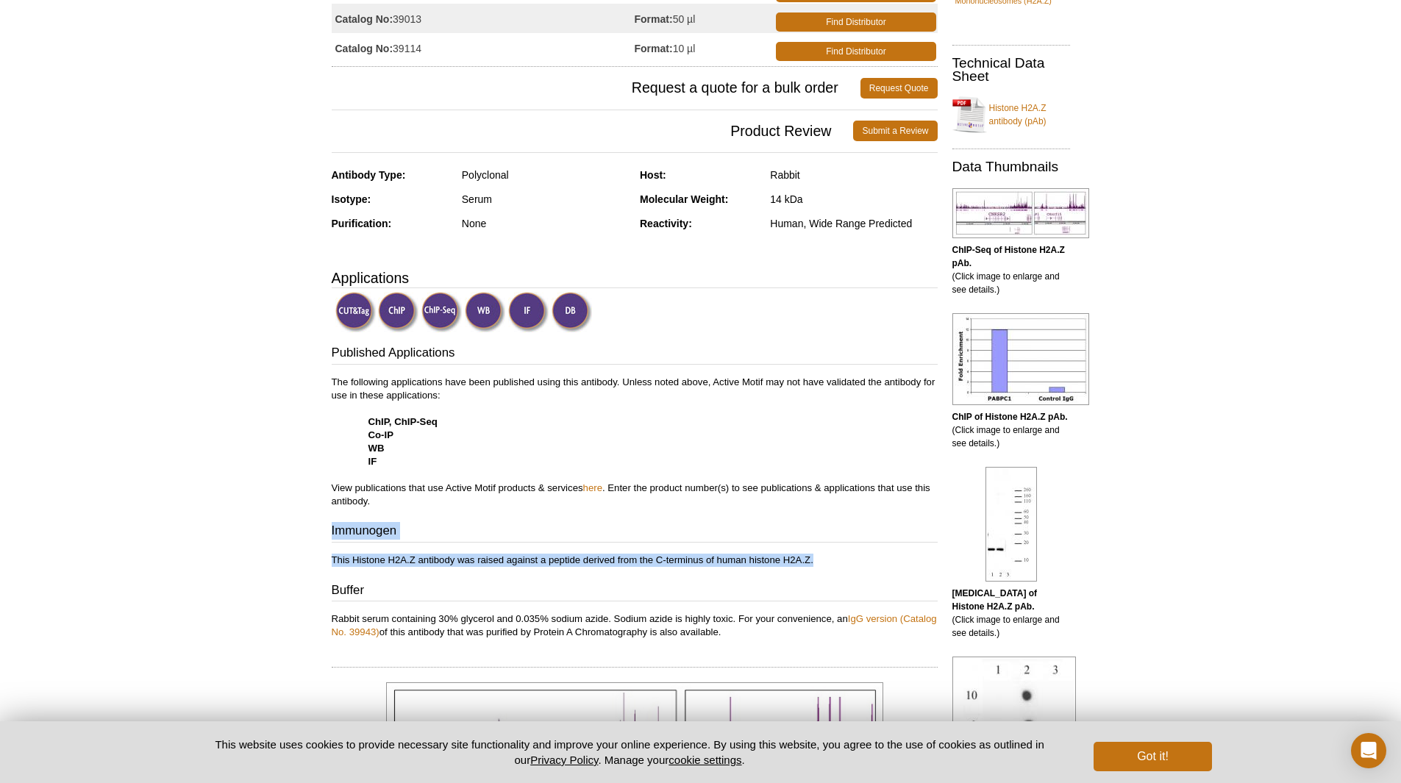
click at [566, 565] on p "This Histone H2A.Z antibody was raised against a peptide derived from the C-ter…" at bounding box center [635, 560] width 606 height 13
click at [575, 565] on p "This Histone H2A.Z antibody was raised against a peptide derived from the C-ter…" at bounding box center [635, 560] width 606 height 13
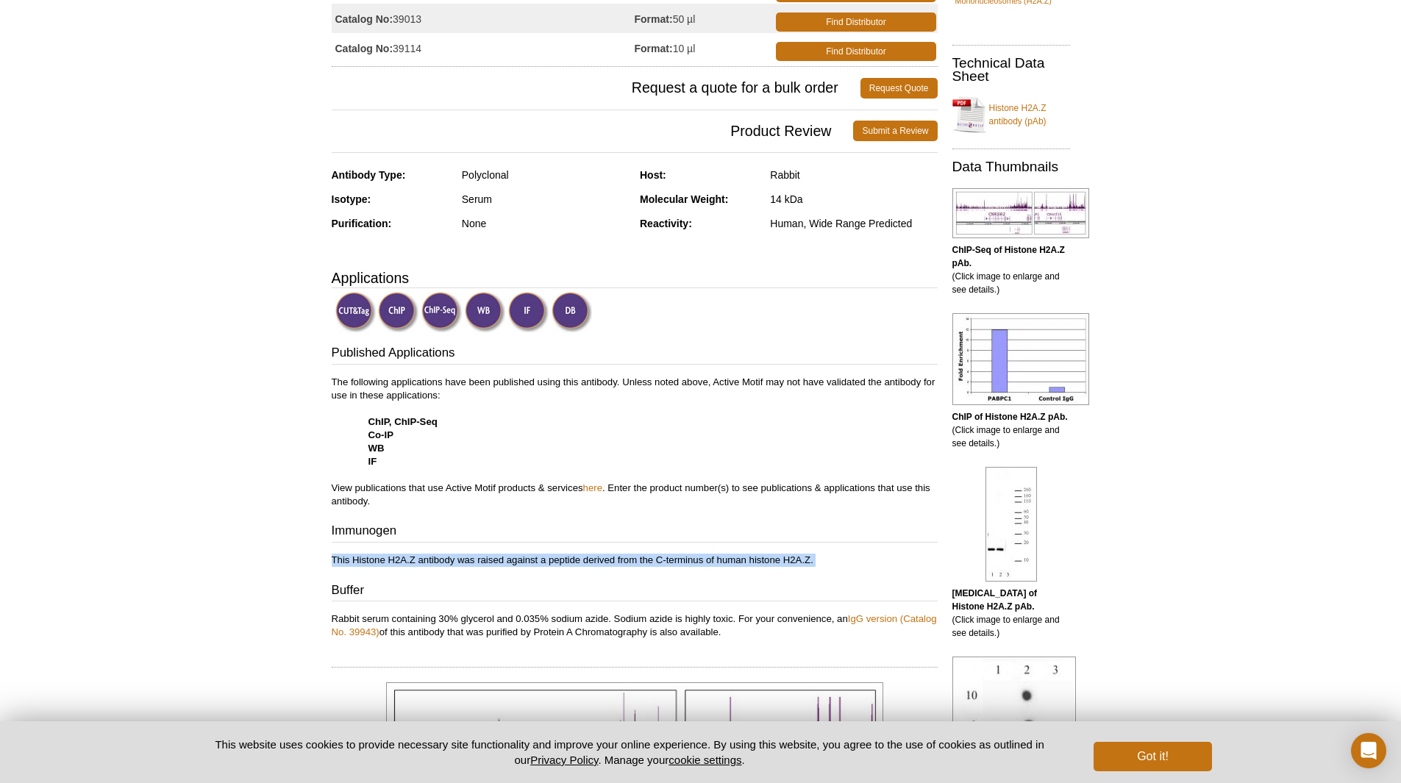
click at [505, 564] on p "This Histone H2A.Z antibody was raised against a peptide derived from the C-ter…" at bounding box center [635, 560] width 606 height 13
click at [429, 418] on strong "ChIP, ChIP-Seq" at bounding box center [403, 421] width 69 height 11
click at [396, 394] on p "The following applications have been published using this antibody. Unless note…" at bounding box center [635, 442] width 606 height 132
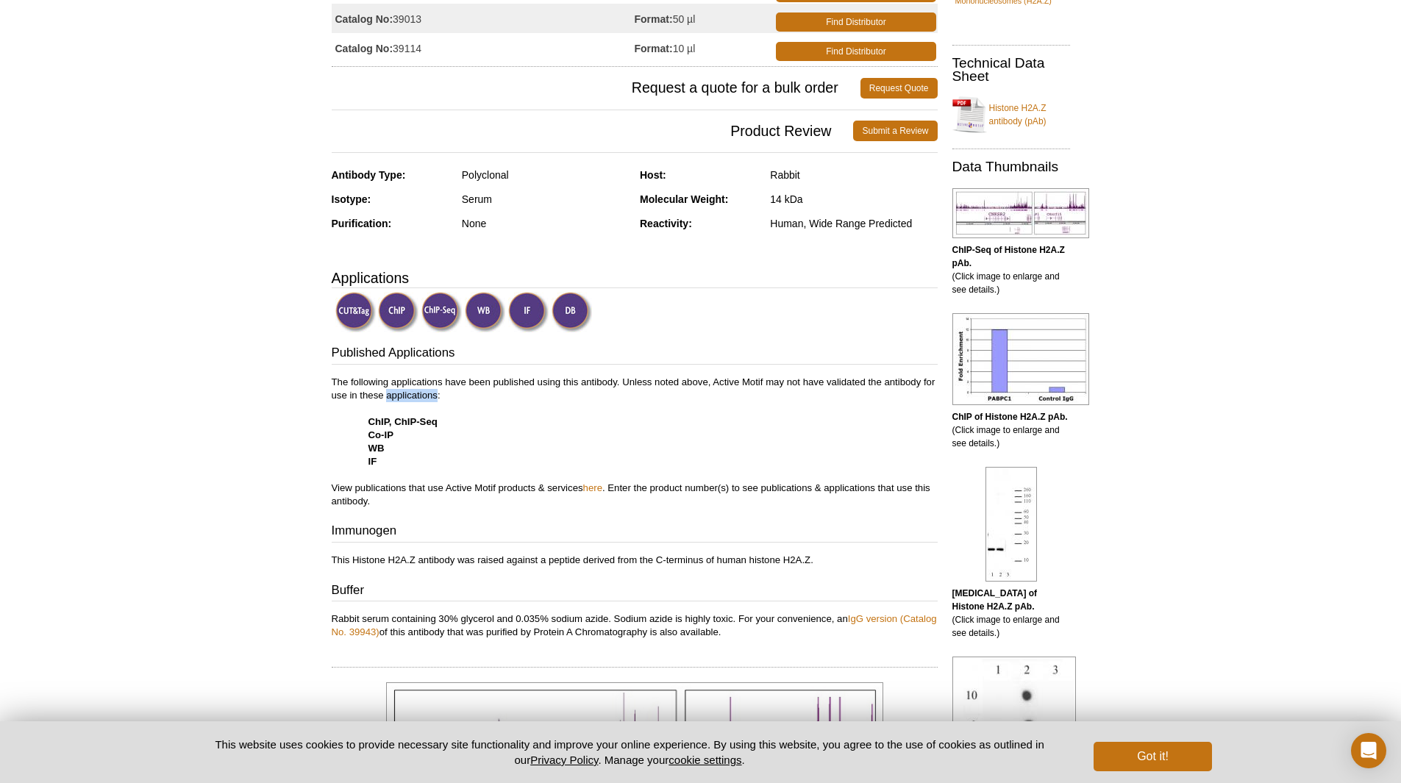
click at [396, 394] on p "The following applications have been published using this antibody. Unless note…" at bounding box center [635, 442] width 606 height 132
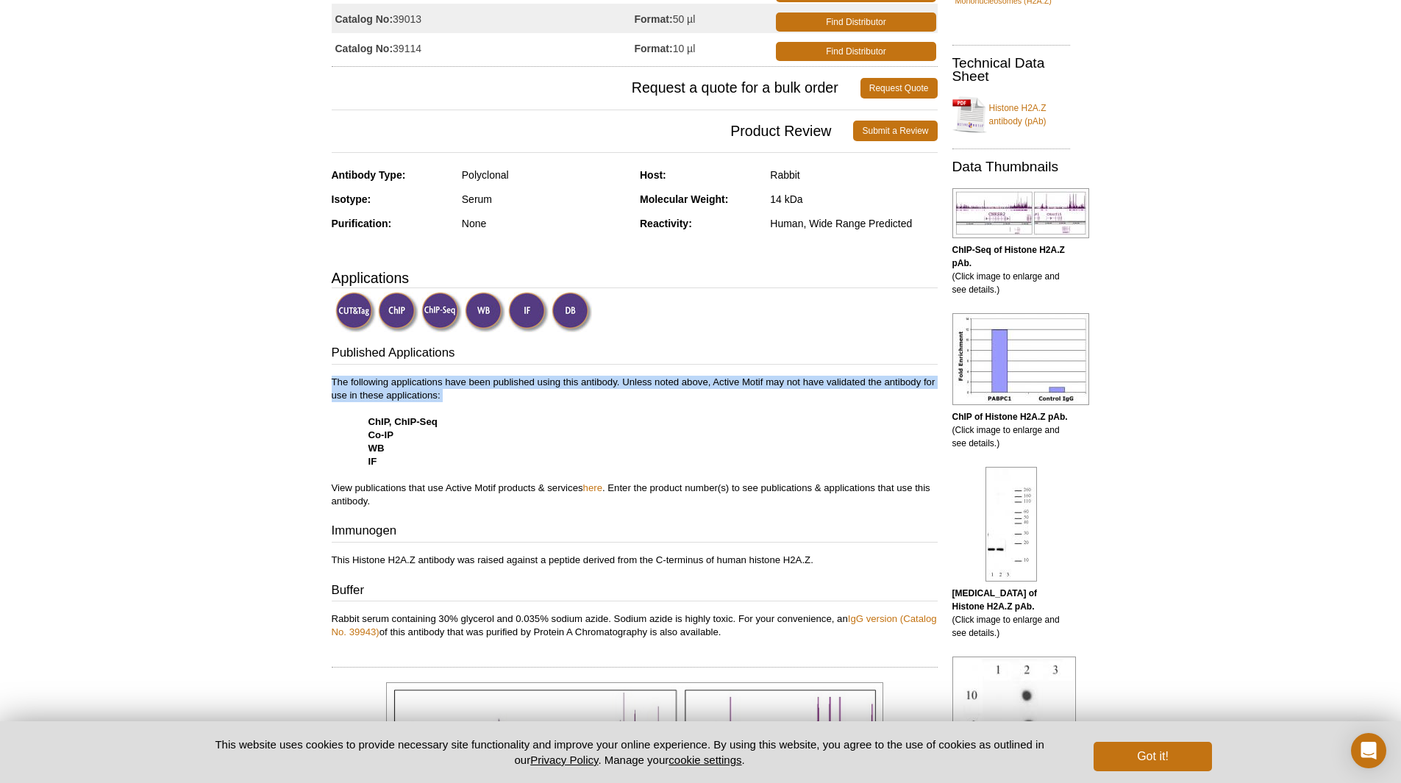
click at [396, 394] on p "The following applications have been published using this antibody. Unless note…" at bounding box center [635, 442] width 606 height 132
click at [727, 394] on p "The following applications have been published using this antibody. Unless note…" at bounding box center [635, 442] width 606 height 132
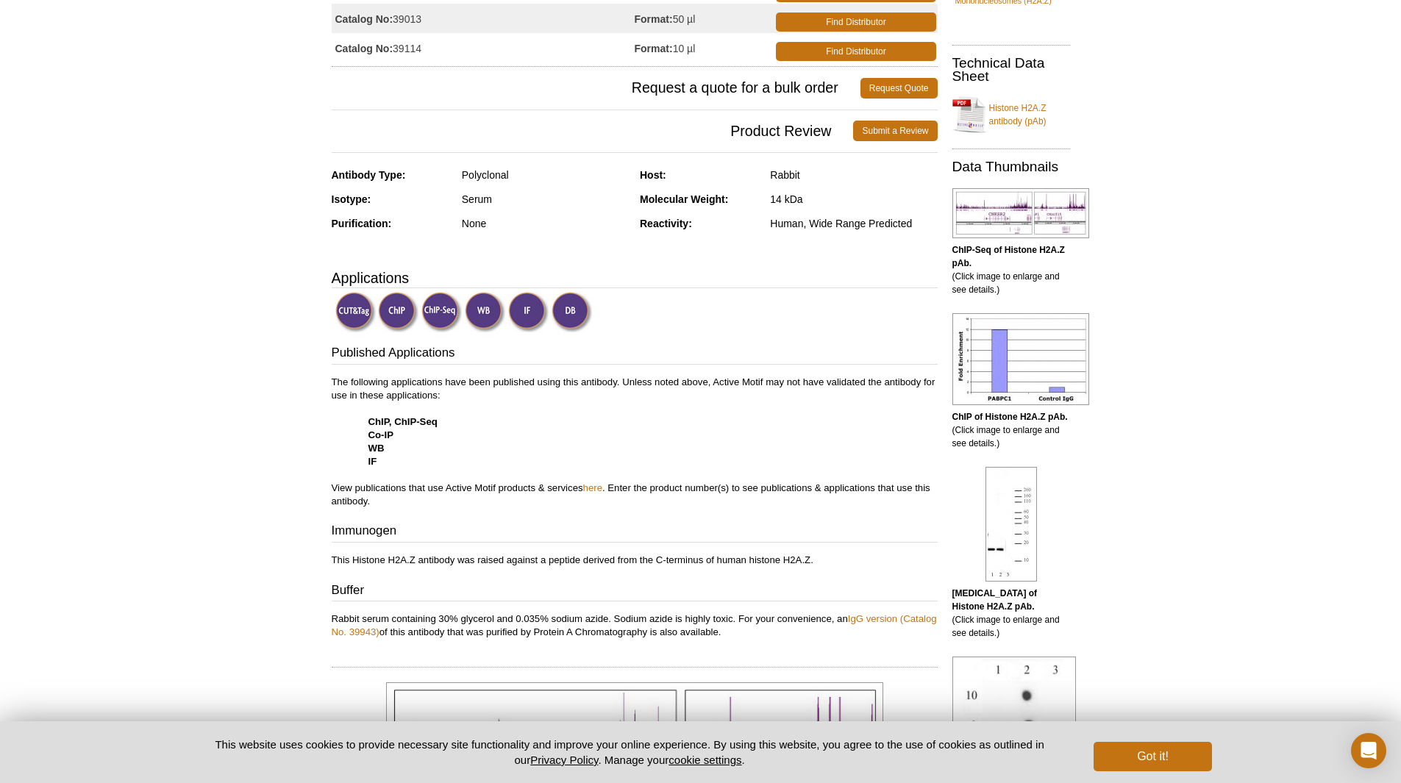
click at [695, 380] on p "The following applications have been published using this antibody. Unless note…" at bounding box center [635, 442] width 606 height 132
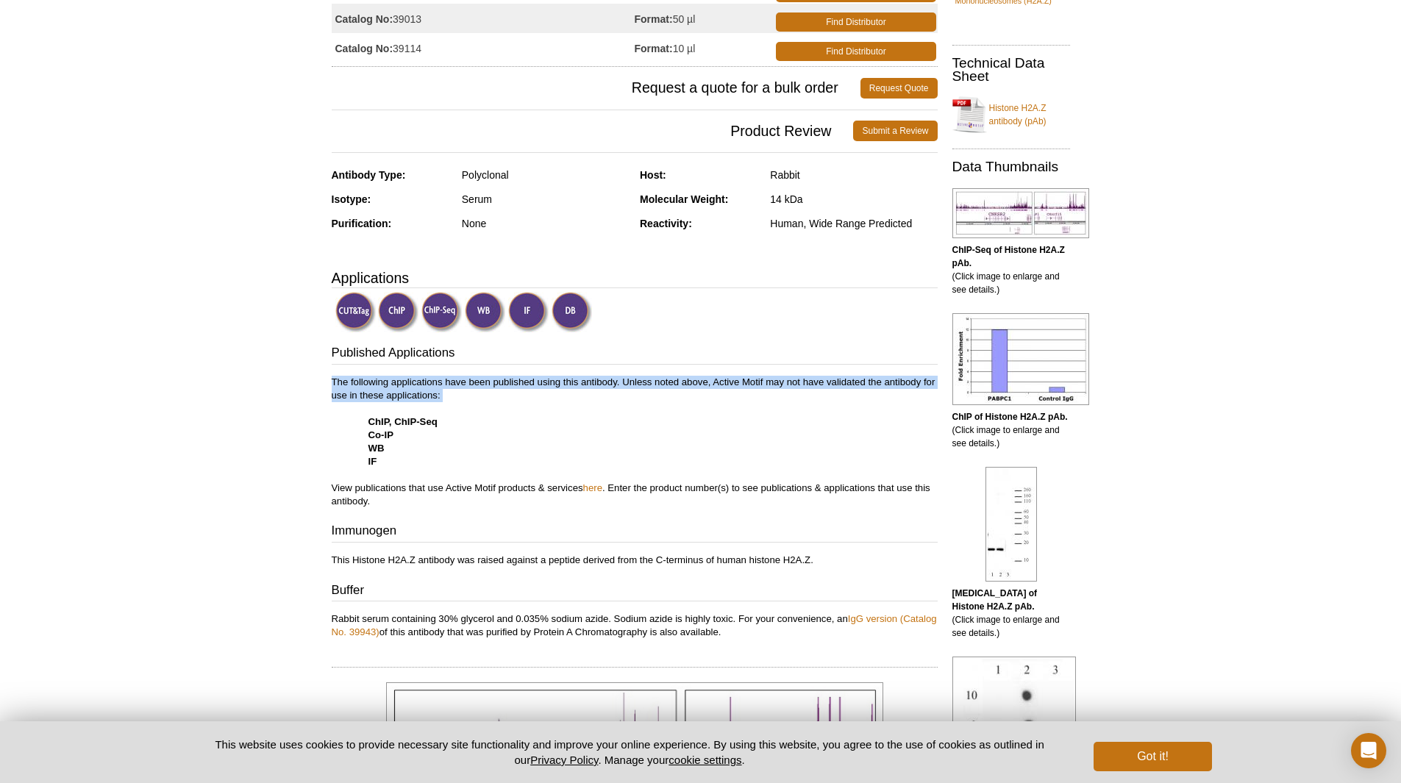
click at [695, 380] on p "The following applications have been published using this antibody. Unless note…" at bounding box center [635, 442] width 606 height 132
click at [816, 388] on p "The following applications have been published using this antibody. Unless note…" at bounding box center [635, 442] width 606 height 132
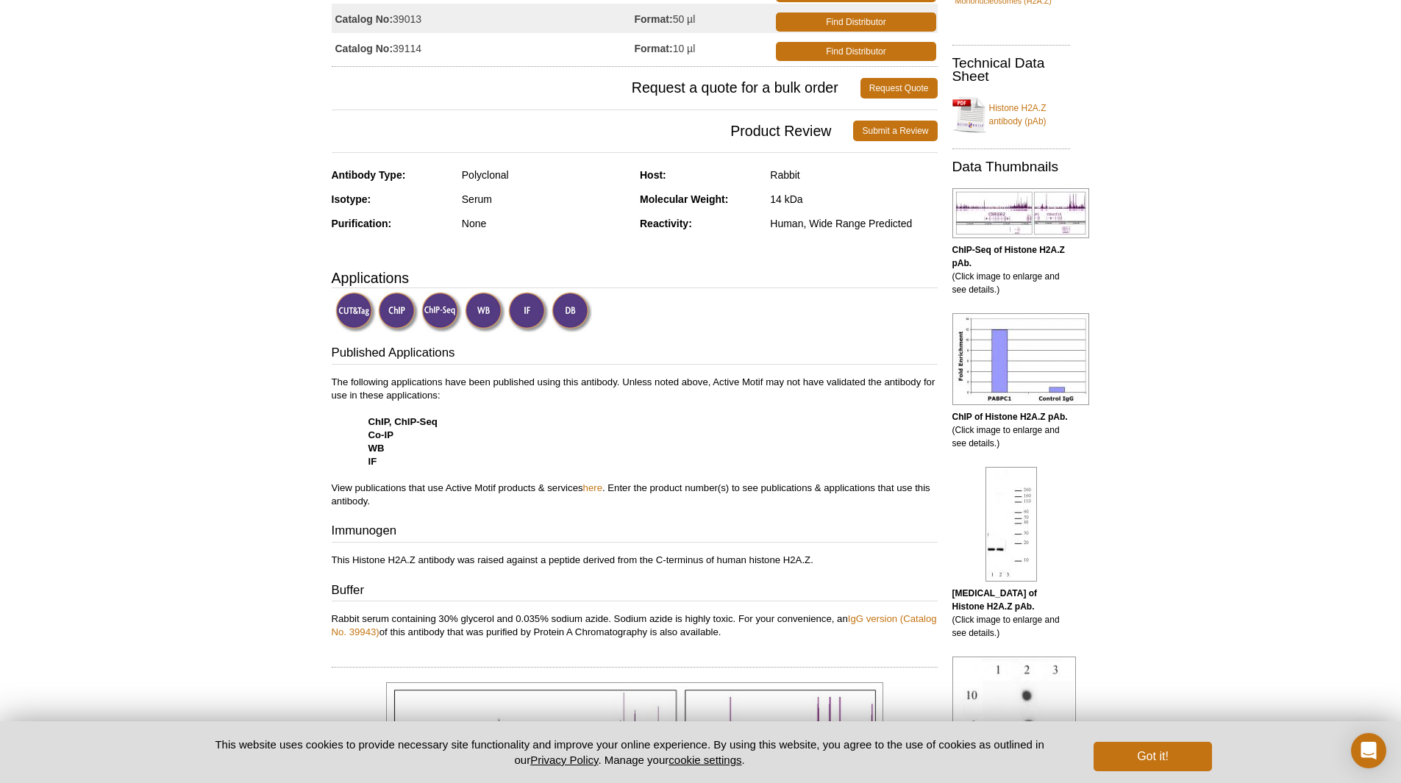
click at [641, 388] on p "The following applications have been published using this antibody. Unless note…" at bounding box center [635, 442] width 606 height 132
click at [351, 299] on img at bounding box center [355, 312] width 40 height 40
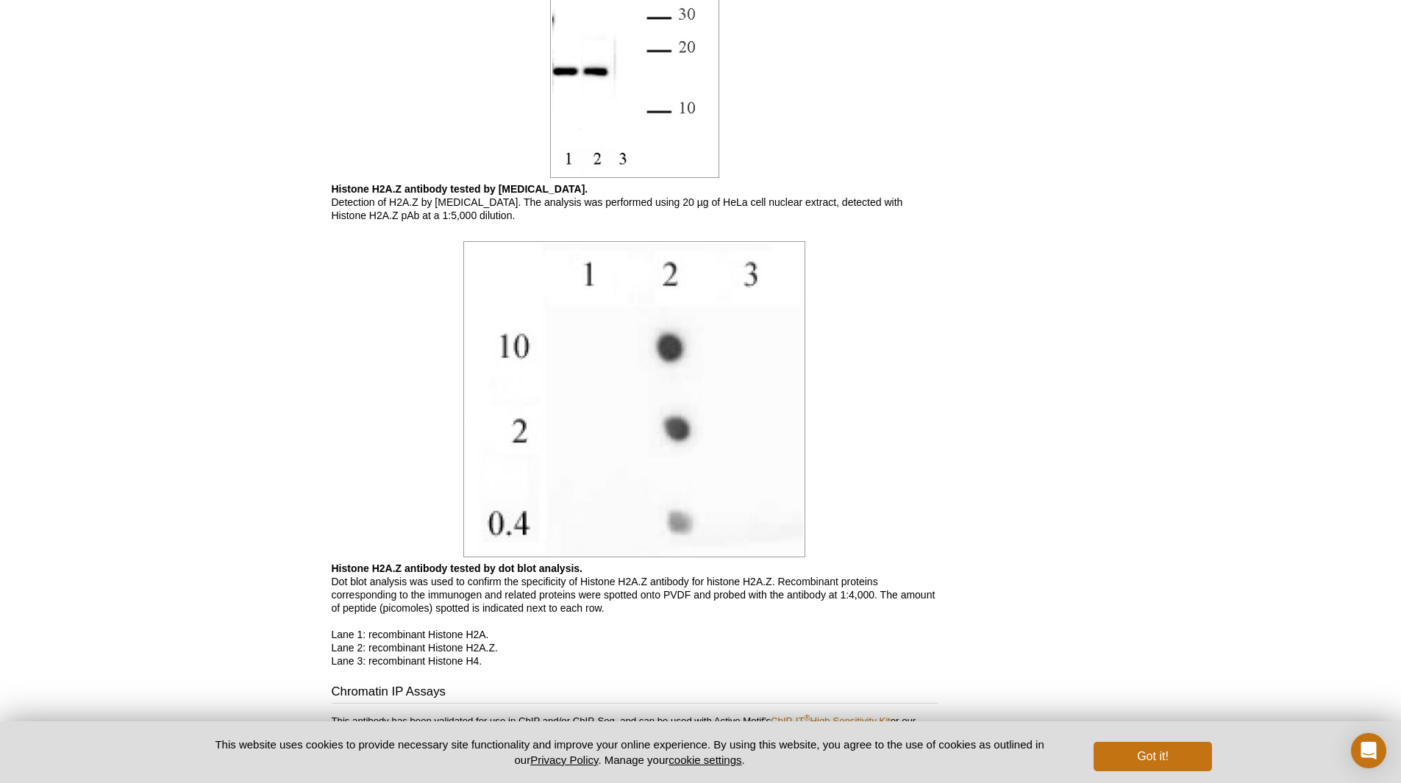
scroll to position [2068, 0]
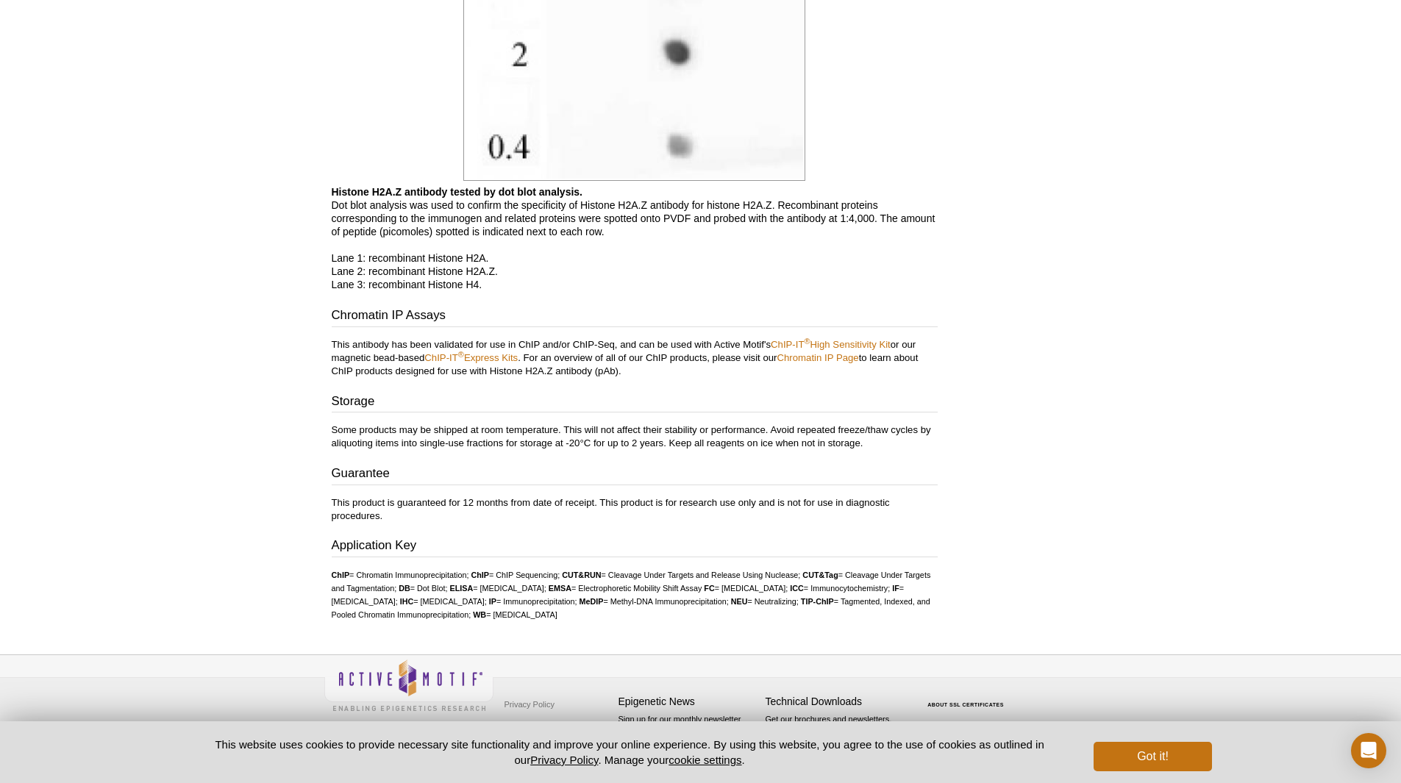
click at [572, 357] on p "This antibody has been validated for use in ChIP and/or ChIP-Seq, and can be us…" at bounding box center [635, 358] width 606 height 40
click at [666, 357] on p "This antibody has been validated for use in ChIP and/or ChIP-Seq, and can be us…" at bounding box center [635, 358] width 606 height 40
click at [713, 357] on p "This antibody has been validated for use in ChIP and/or ChIP-Seq, and can be us…" at bounding box center [635, 358] width 606 height 40
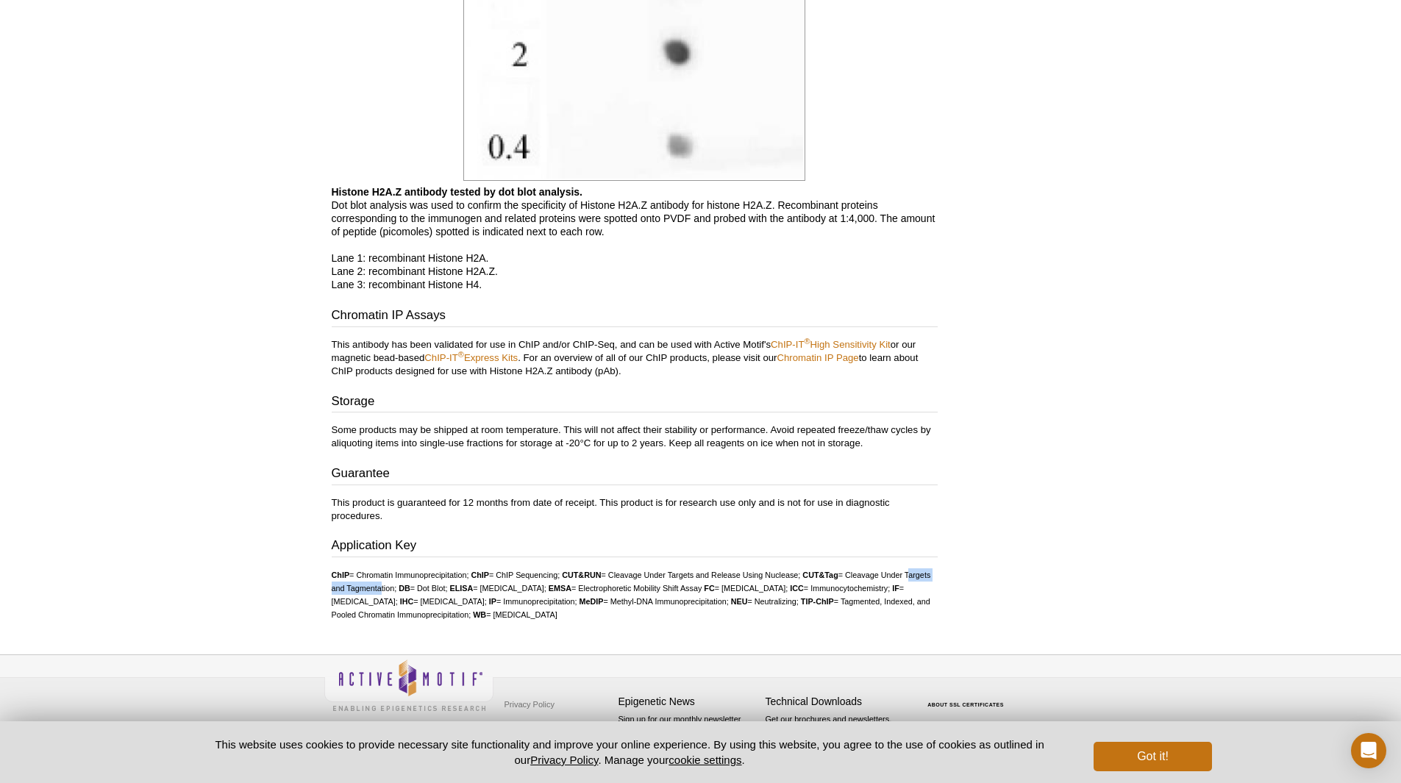
drag, startPoint x: 363, startPoint y: 585, endPoint x: 414, endPoint y: 583, distance: 51.5
click at [425, 583] on ul "ChIP = Chromatin Immunoprecipitation; ChIP = ChIP Sequencing; CUT&RUN = Cleavag…" at bounding box center [635, 595] width 606 height 53
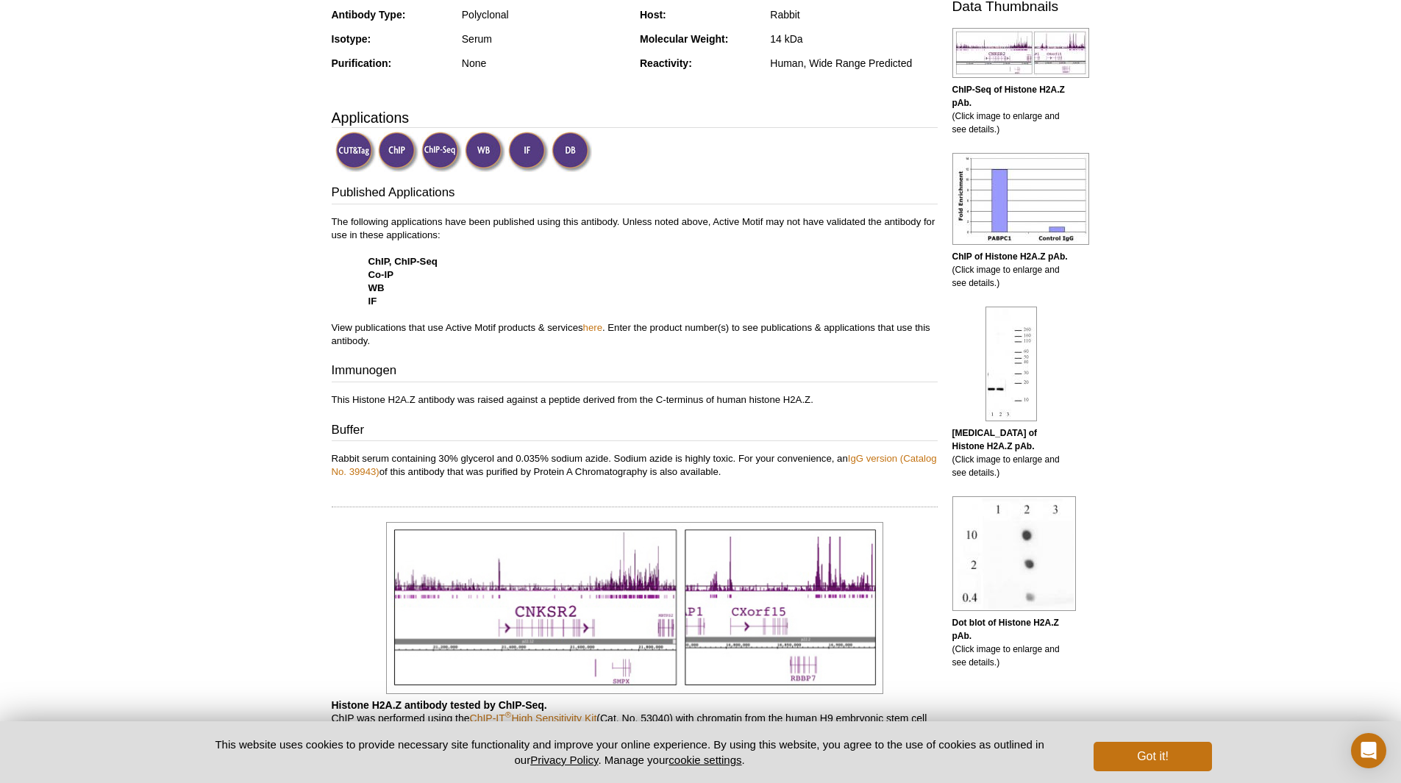
scroll to position [377, 0]
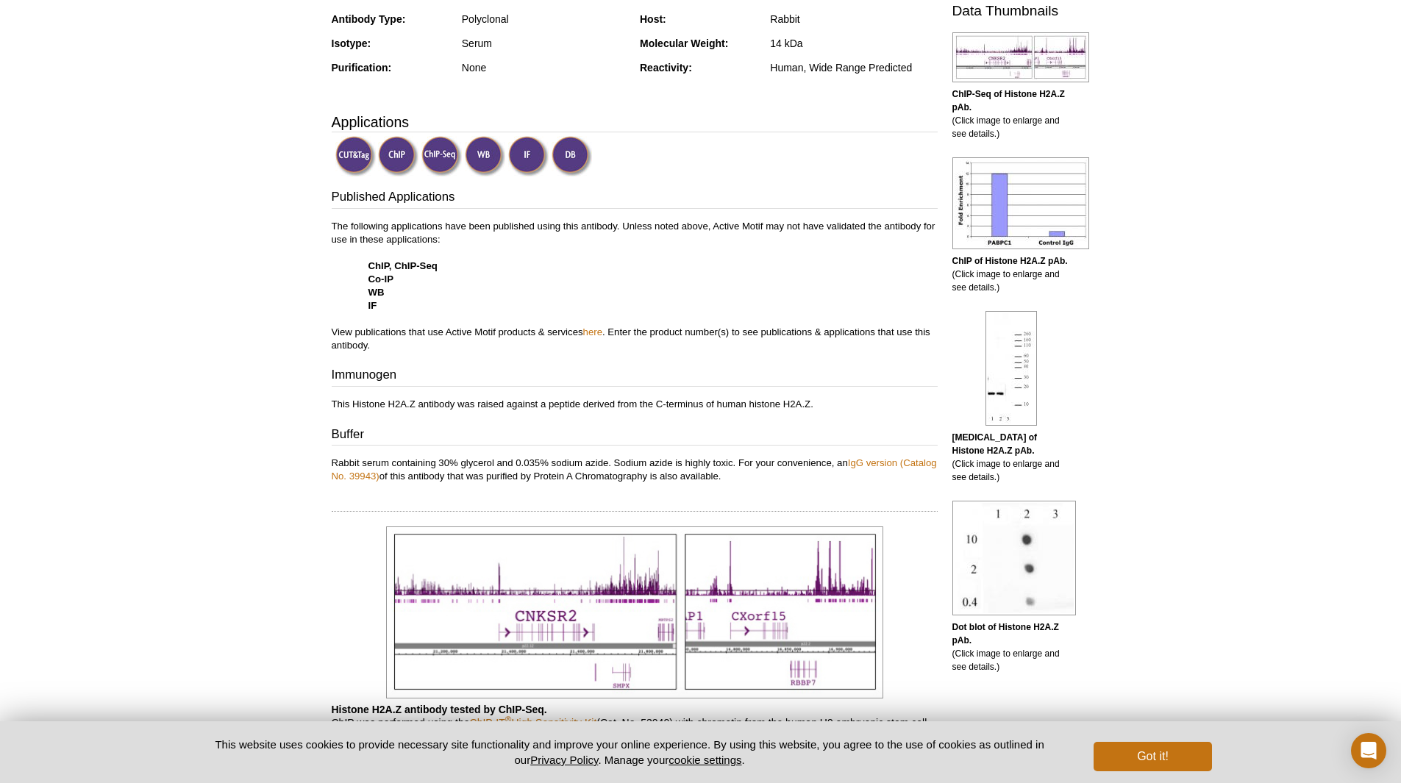
click at [749, 423] on div "Published Applications The following applications have been published using thi…" at bounding box center [635, 335] width 606 height 295
click at [433, 333] on p "The following applications have been published using this antibody. Unless note…" at bounding box center [635, 286] width 606 height 132
click at [487, 330] on p "The following applications have been published using this antibody. Unless note…" at bounding box center [635, 286] width 606 height 132
click at [861, 340] on p "The following applications have been published using this antibody. Unless note…" at bounding box center [635, 286] width 606 height 132
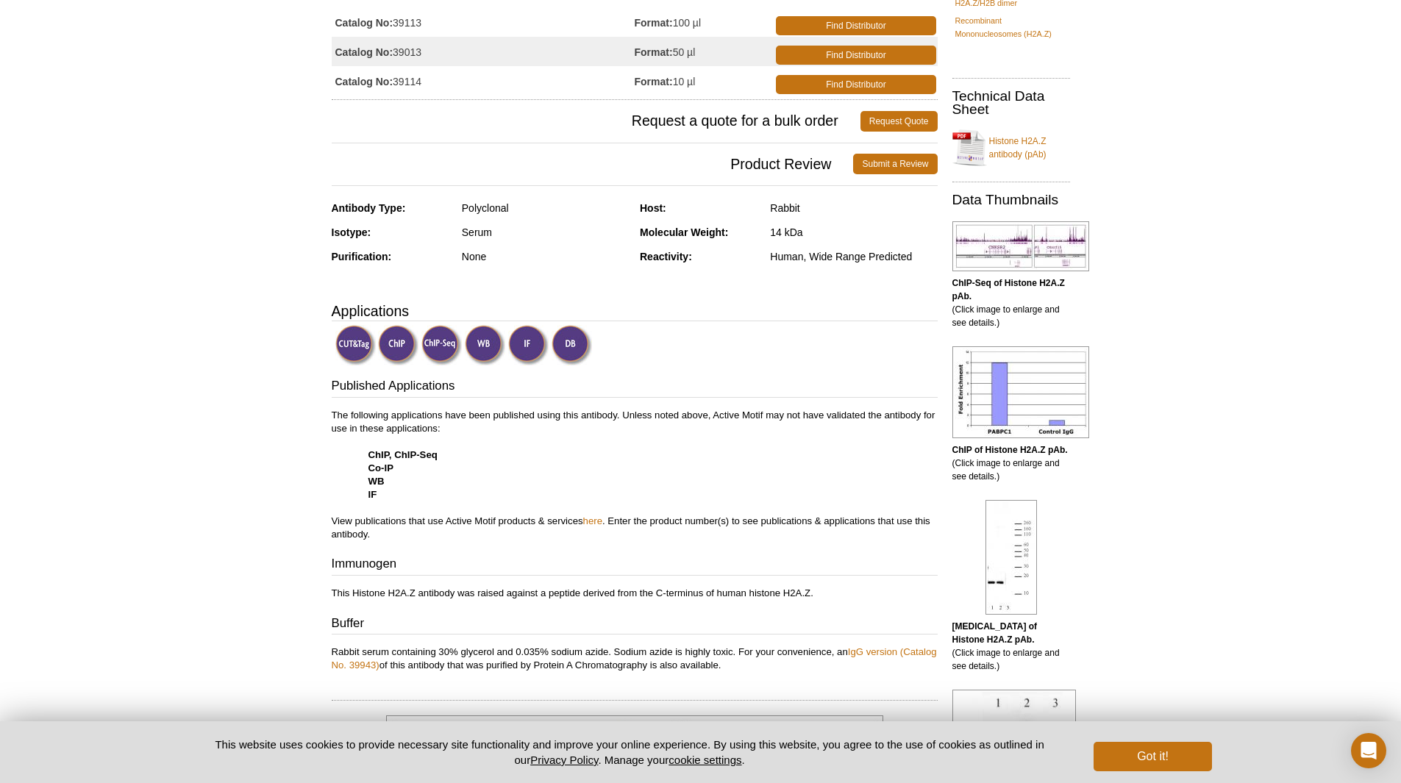
scroll to position [0, 0]
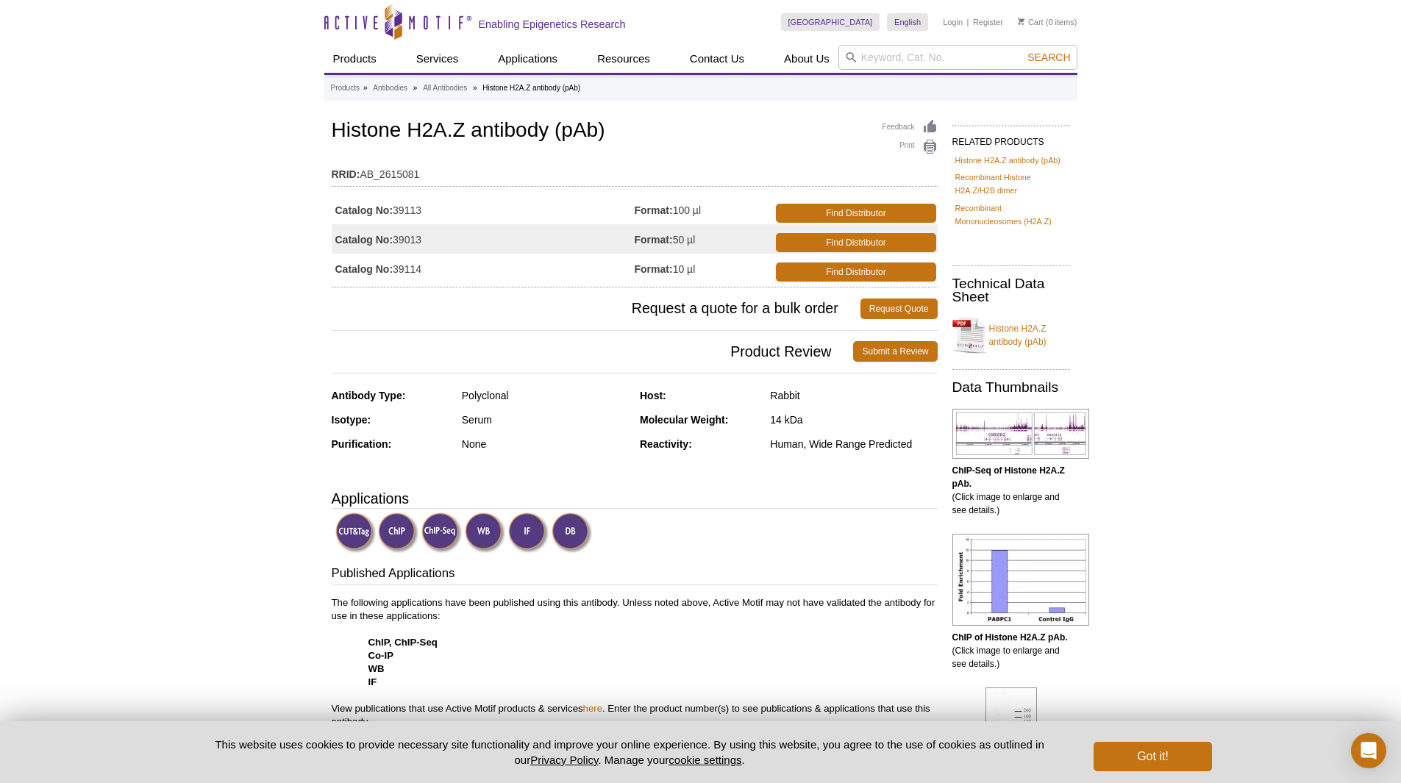
click at [398, 216] on td "Catalog No: 39113" at bounding box center [483, 209] width 303 height 29
copy td "39113"
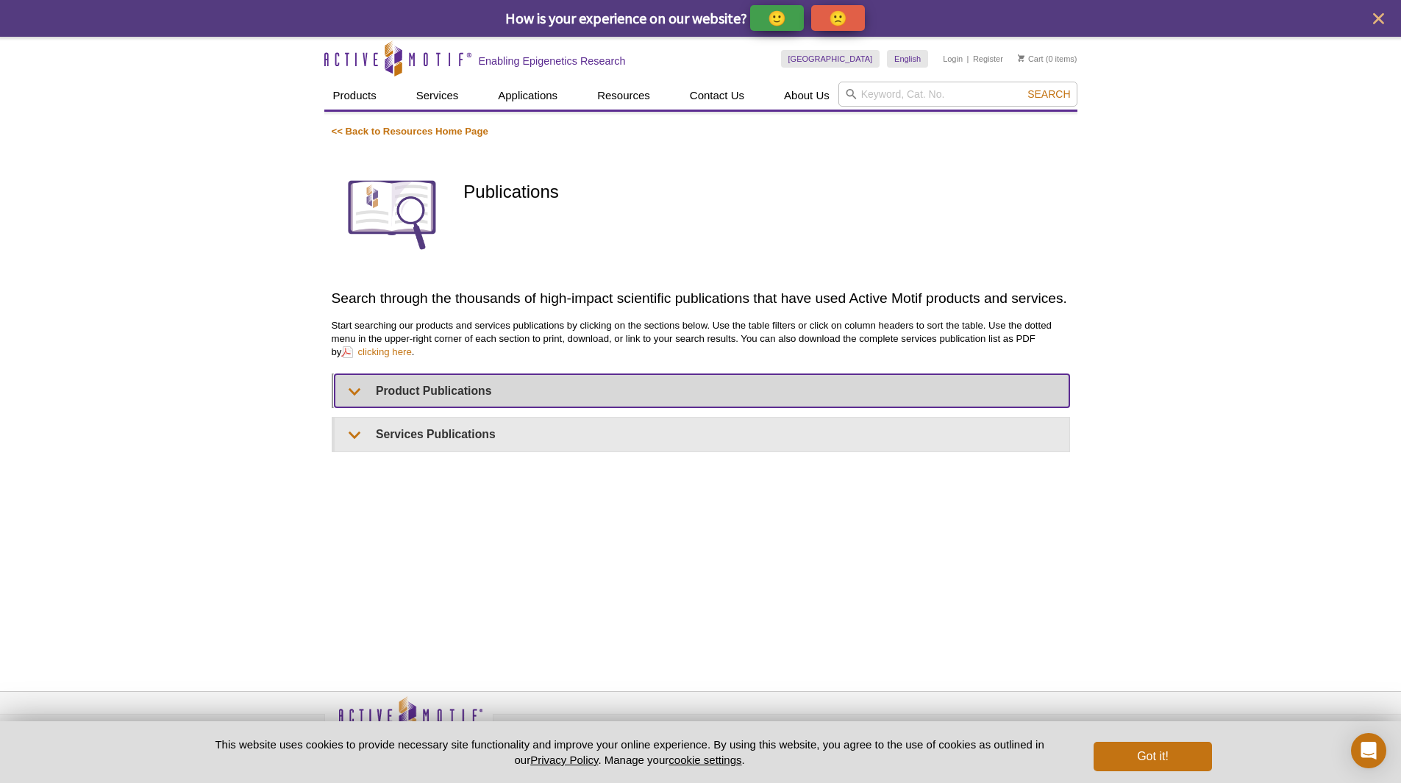
click at [354, 396] on summary "Product Publications" at bounding box center [702, 390] width 735 height 33
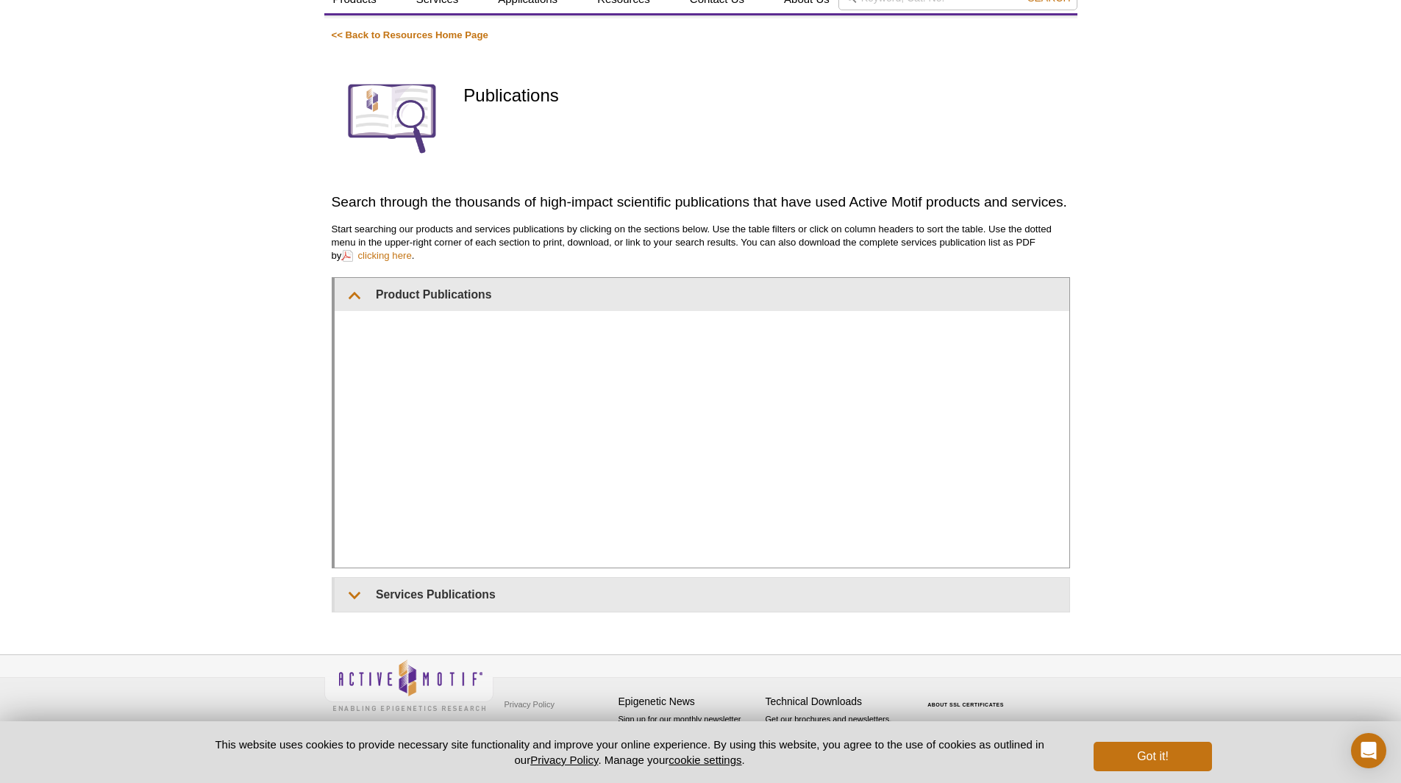
scroll to position [96, 0]
